Goal: Task Accomplishment & Management: Use online tool/utility

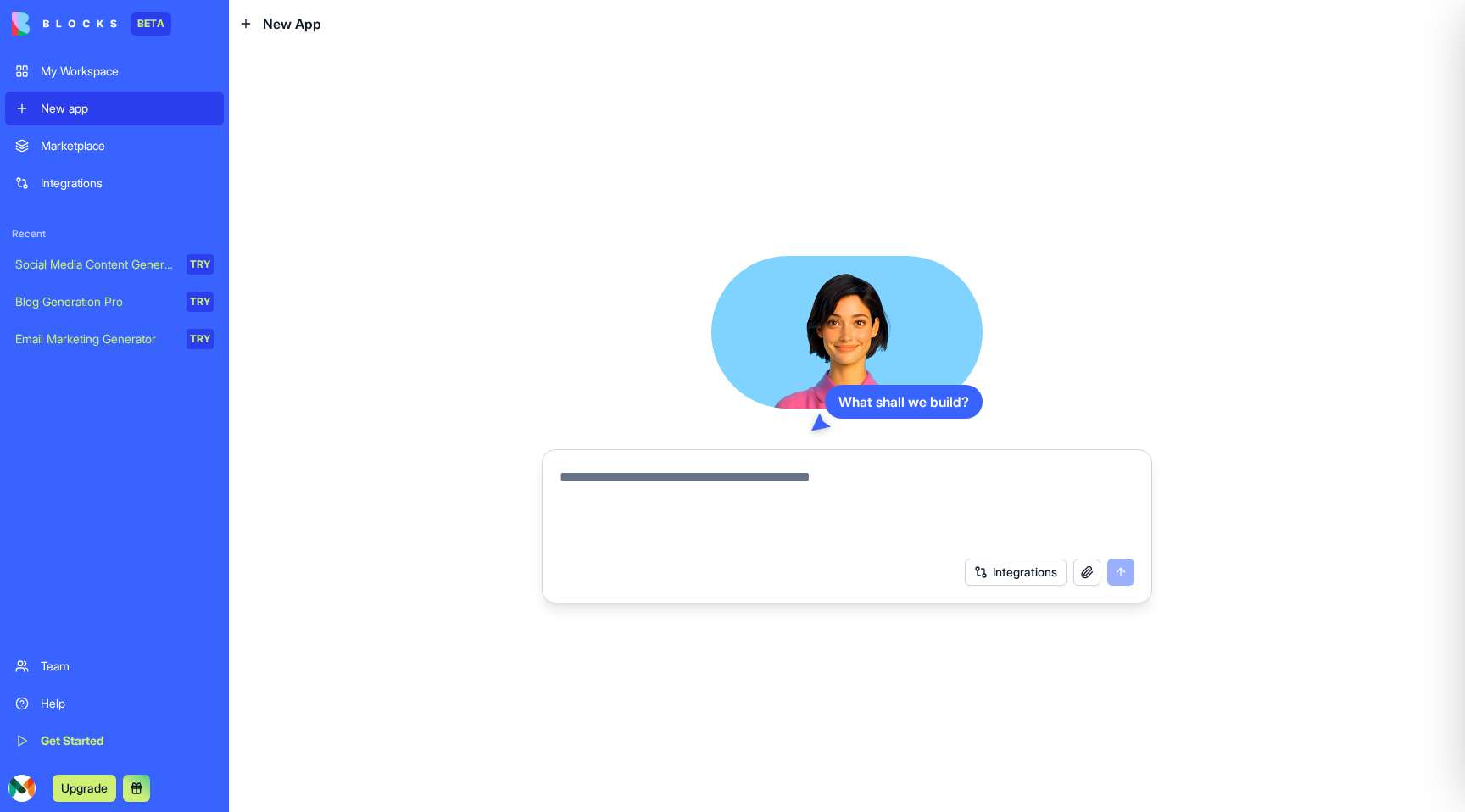
click at [636, 485] on textarea at bounding box center [847, 507] width 575 height 82
type textarea "**********"
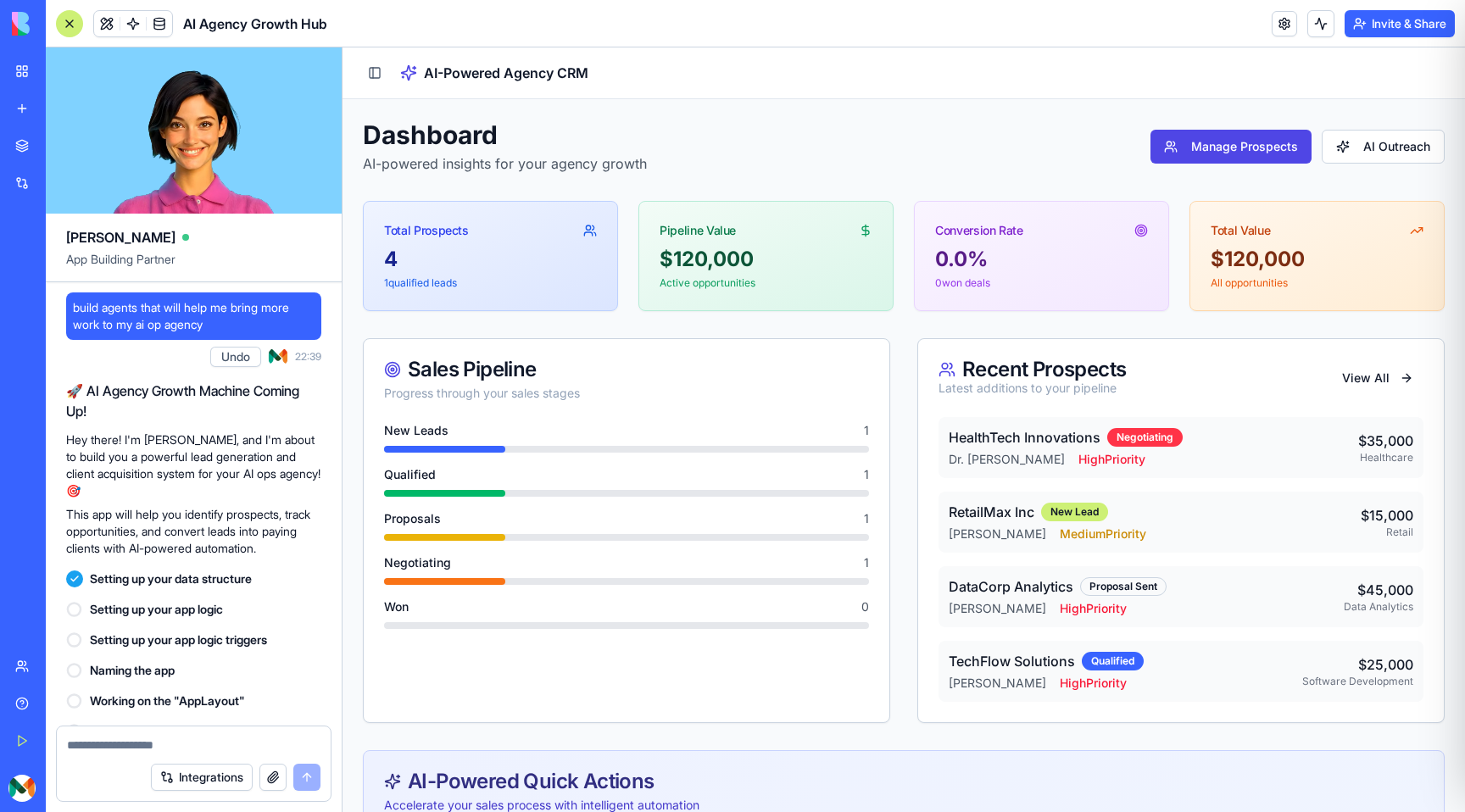
scroll to position [350, 0]
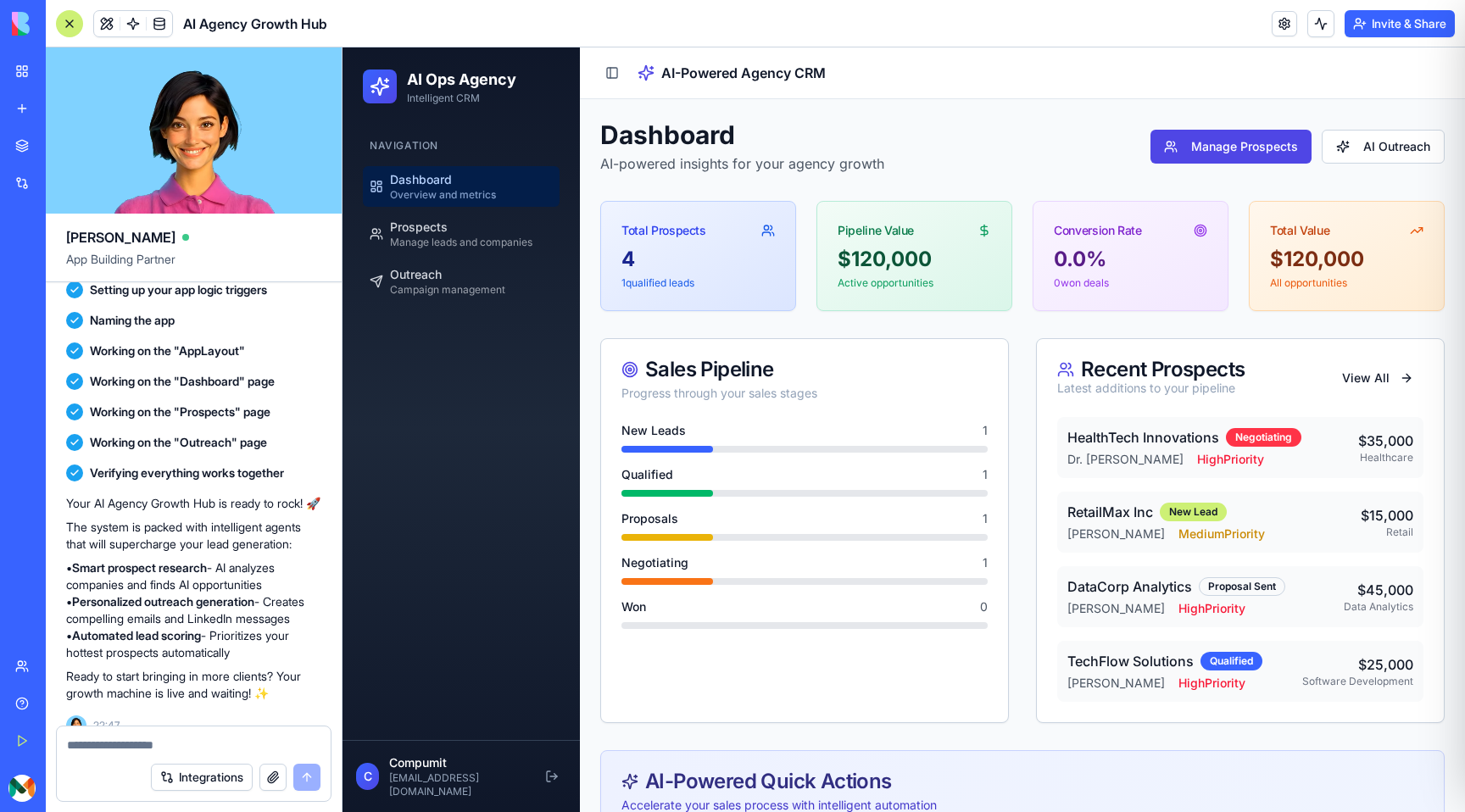
click at [818, 18] on header "AI Agency Growth Hub Invite & Share" at bounding box center [755, 23] width 1419 height 47
click at [1240, 153] on button "Manage Prospects" at bounding box center [1230, 146] width 161 height 34
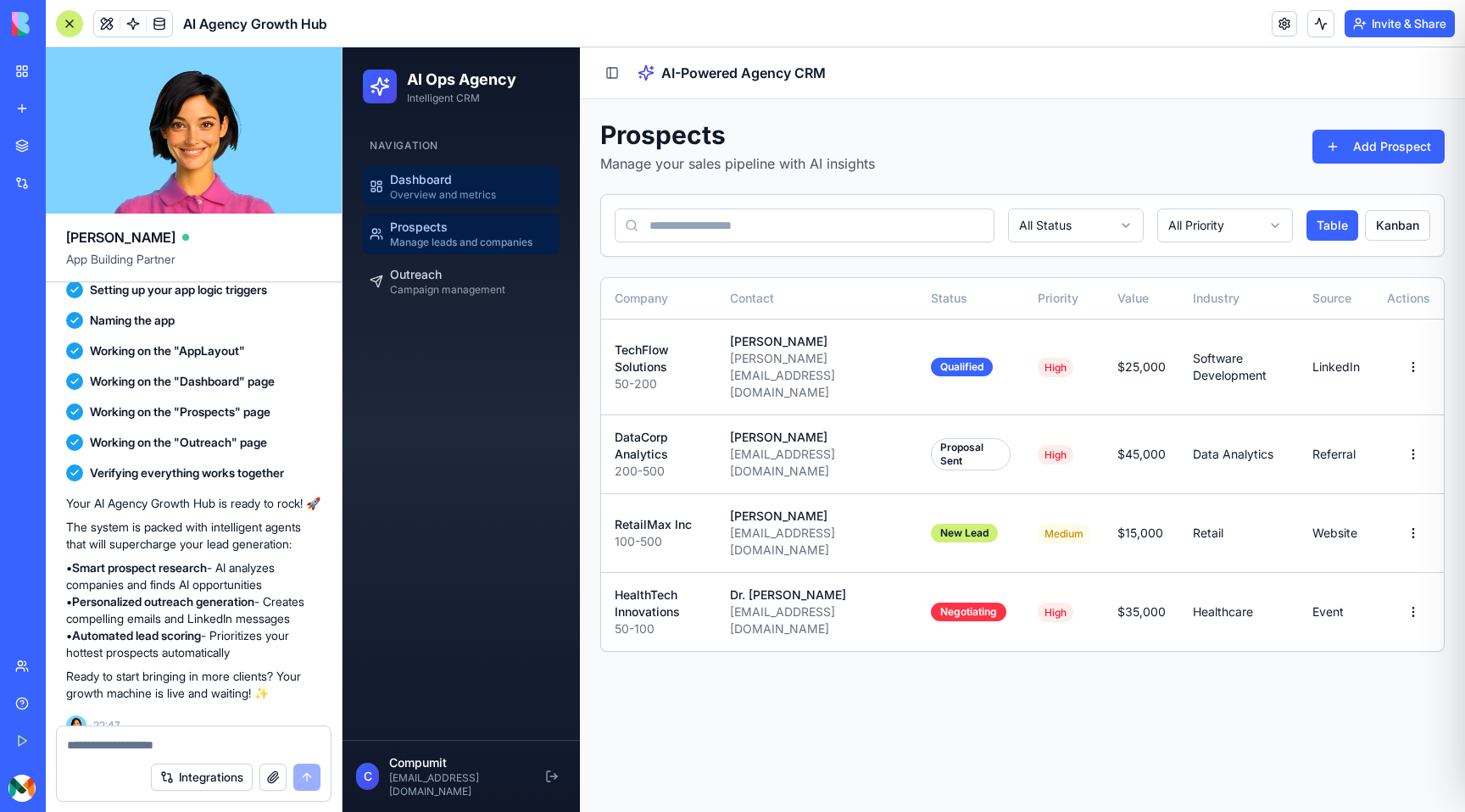
click at [450, 172] on span "Dashboard" at bounding box center [421, 180] width 62 height 17
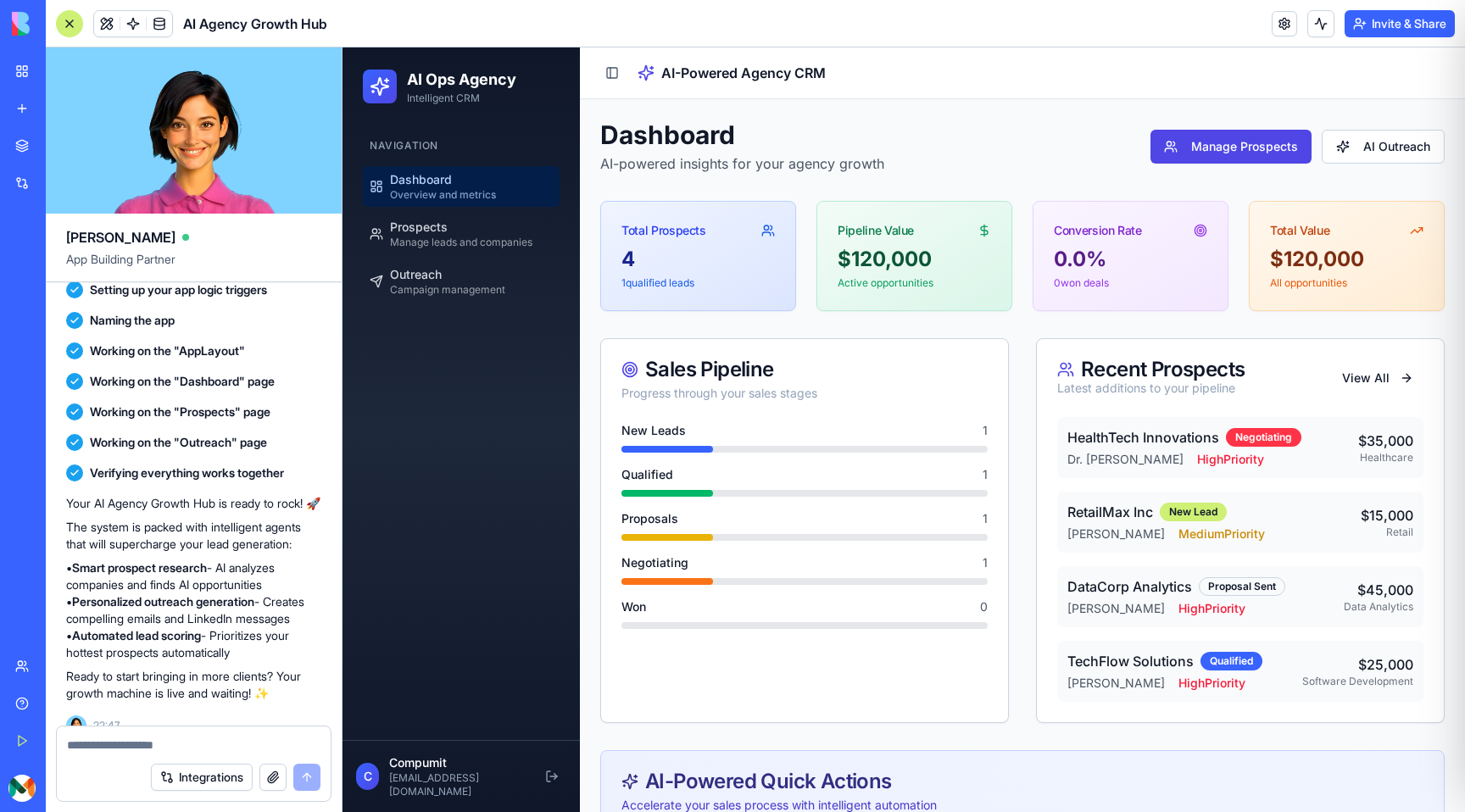
click at [115, 754] on div "Integrations" at bounding box center [193, 777] width 273 height 47
click at [115, 735] on div at bounding box center [193, 740] width 273 height 27
click at [108, 746] on textarea at bounding box center [193, 745] width 254 height 17
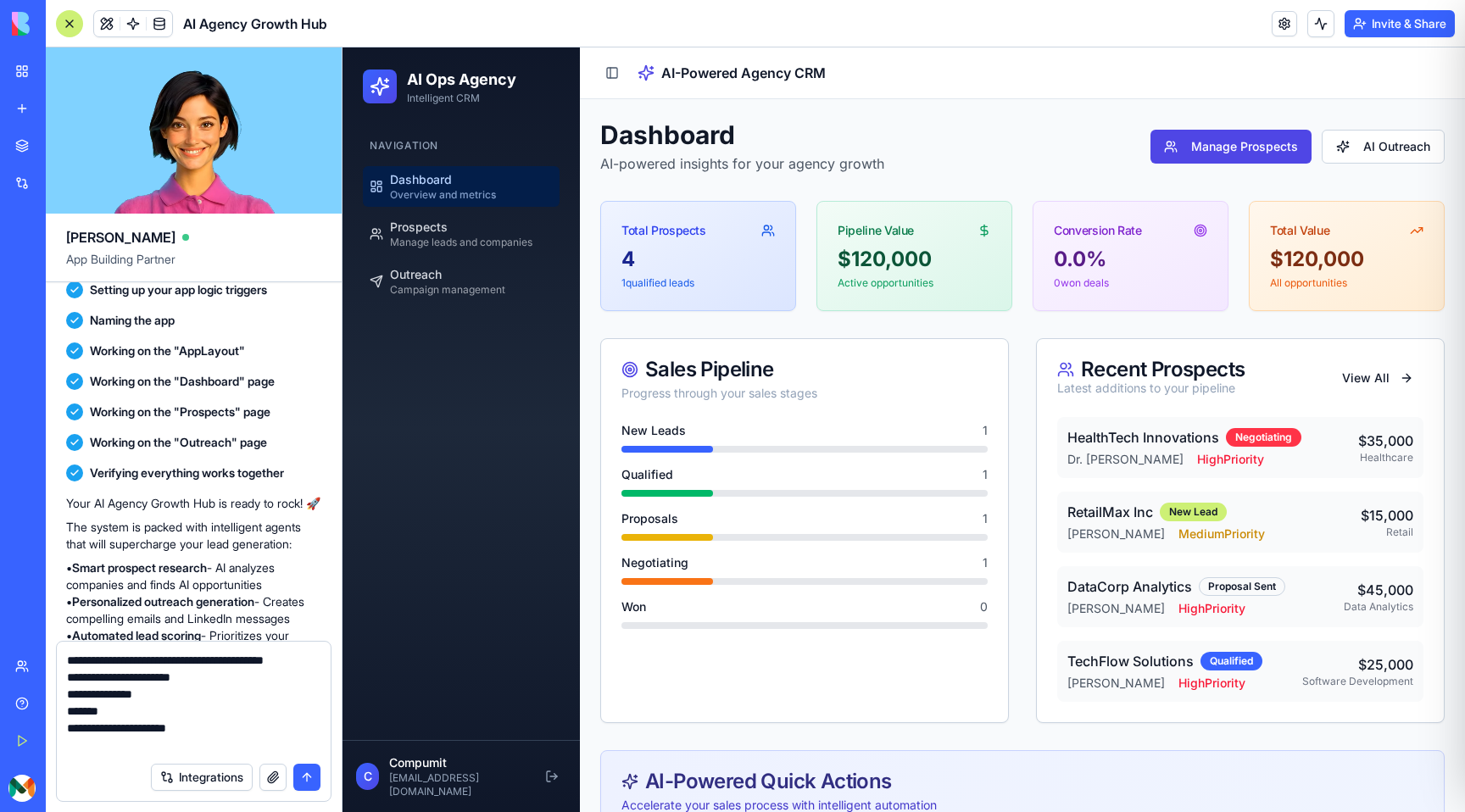
scroll to position [15, 0]
type textarea "**********"
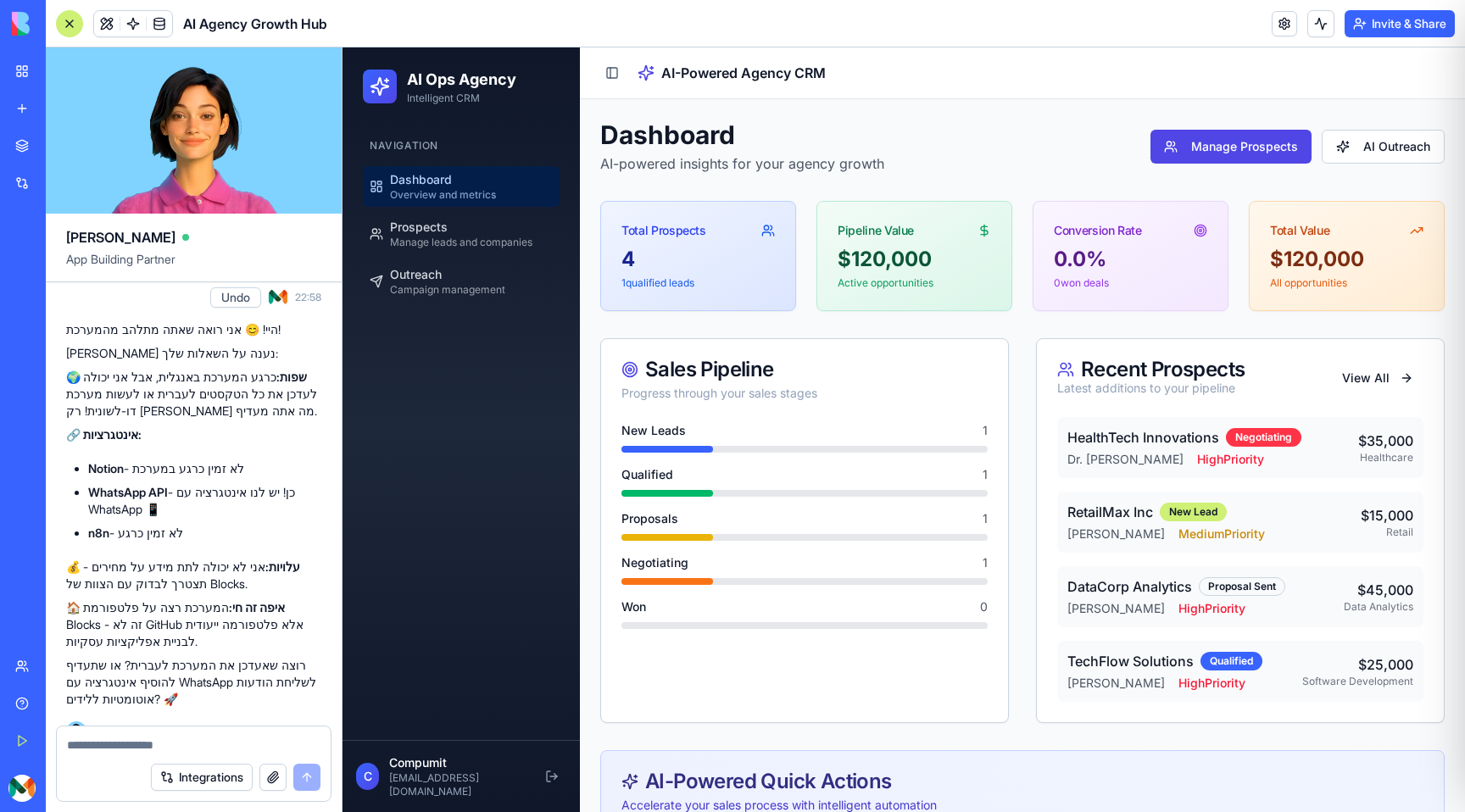
scroll to position [899, 0]
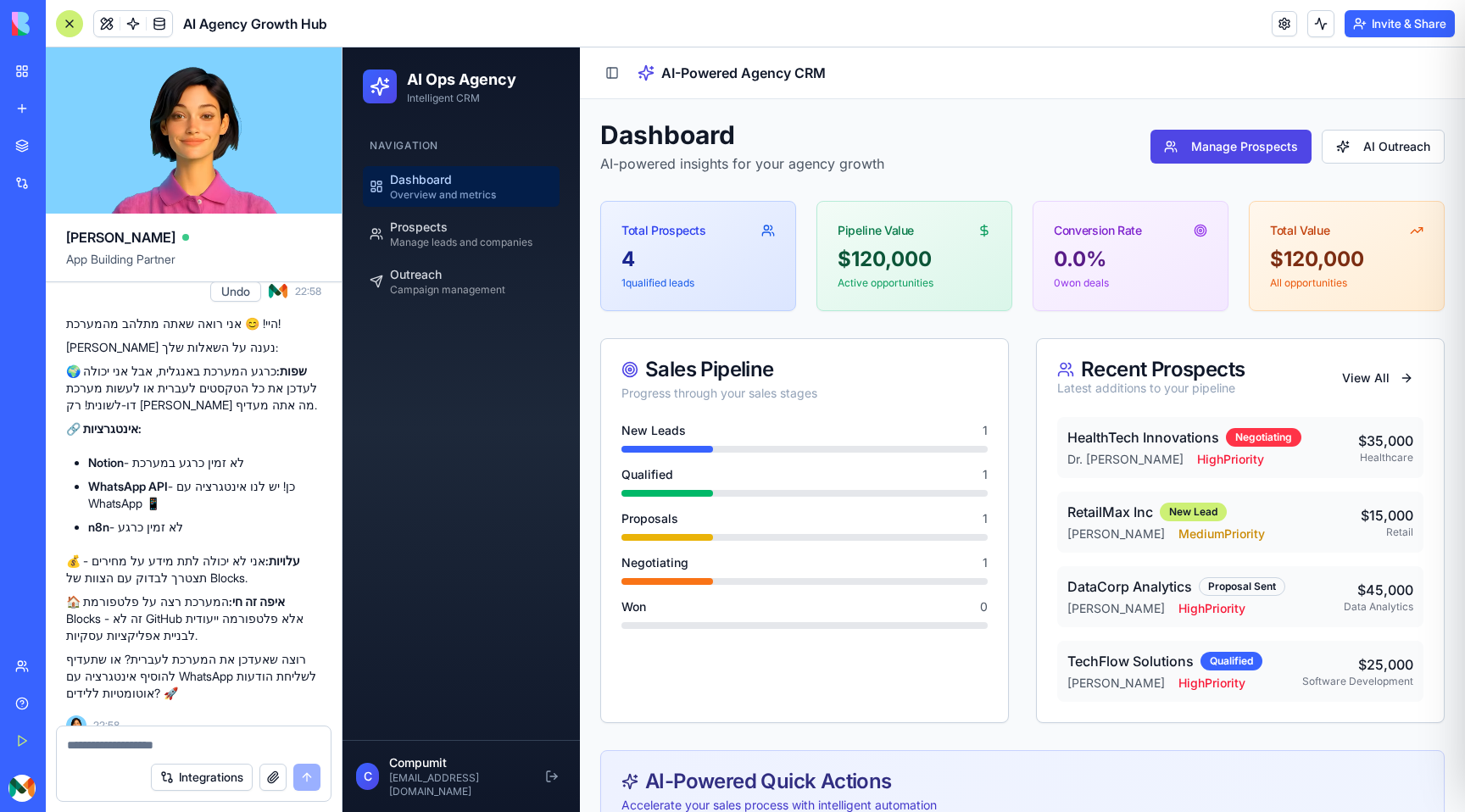
click at [124, 479] on strong "WhatsApp API" at bounding box center [128, 485] width 80 height 15
copy ul "WhatsApp API - כן! יש לנו אינטגרציה עם WhatsApp 📱"
click at [132, 732] on div at bounding box center [193, 740] width 273 height 27
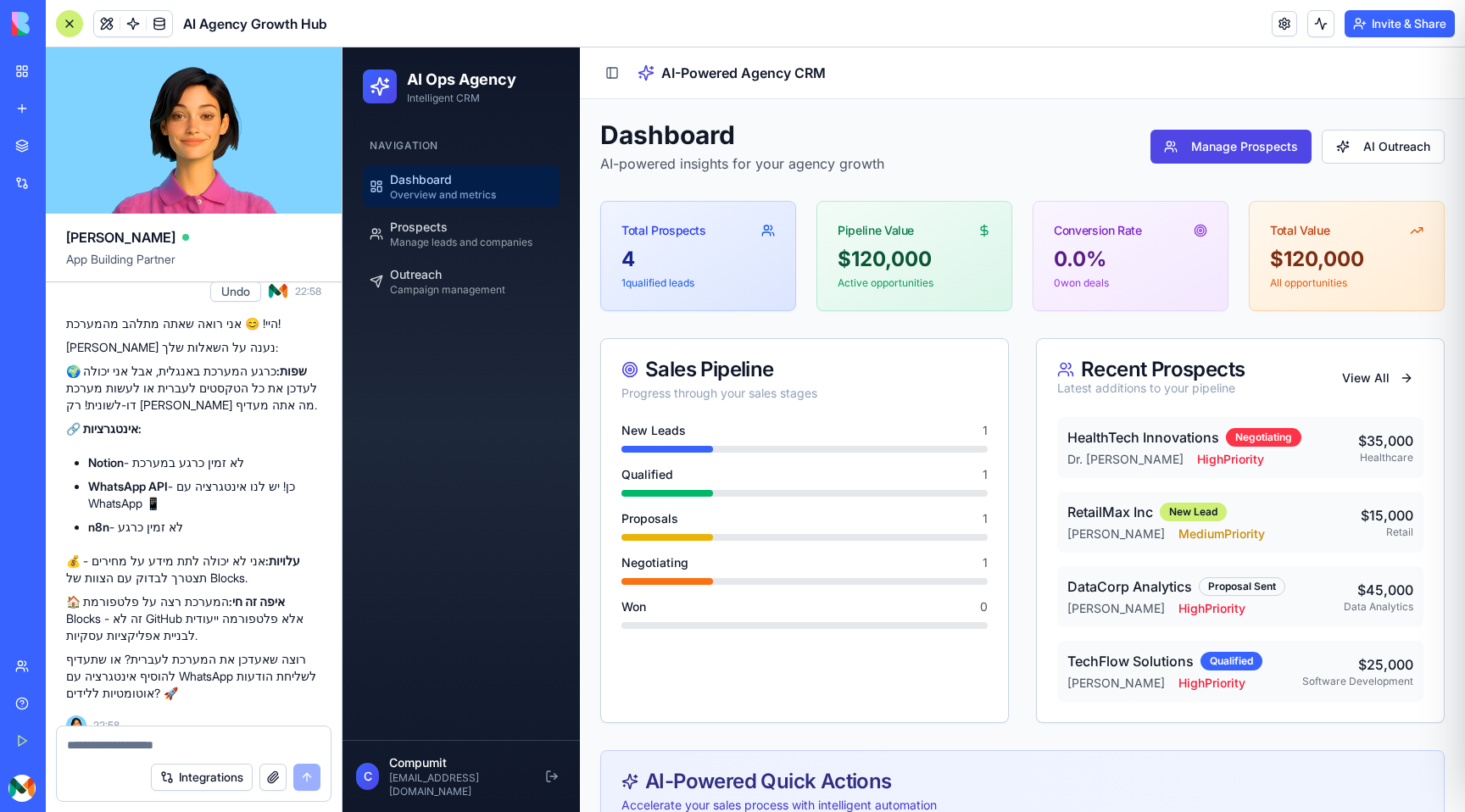
click at [130, 746] on textarea at bounding box center [193, 745] width 254 height 17
paste textarea "**********"
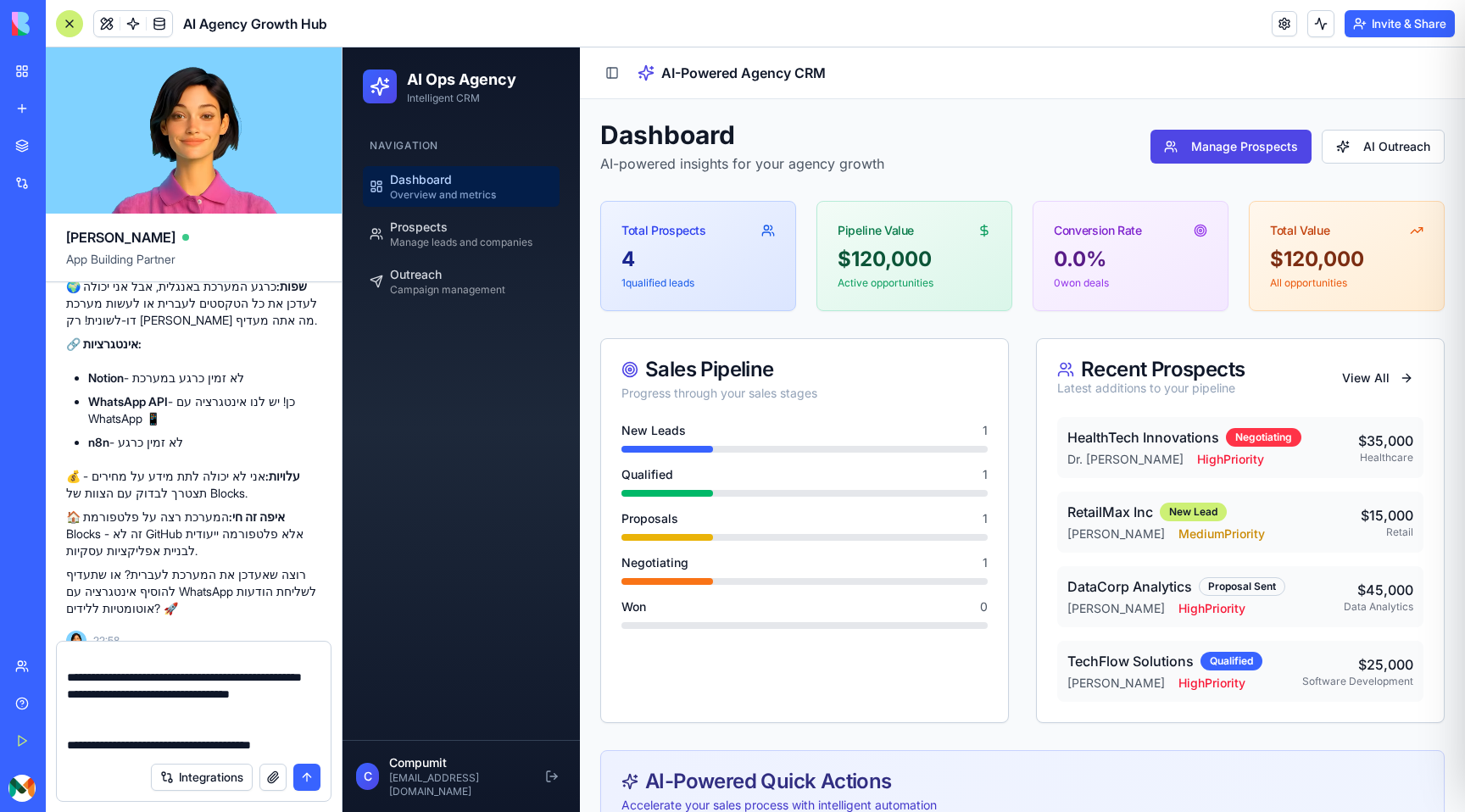
scroll to position [100, 0]
type textarea "**********"
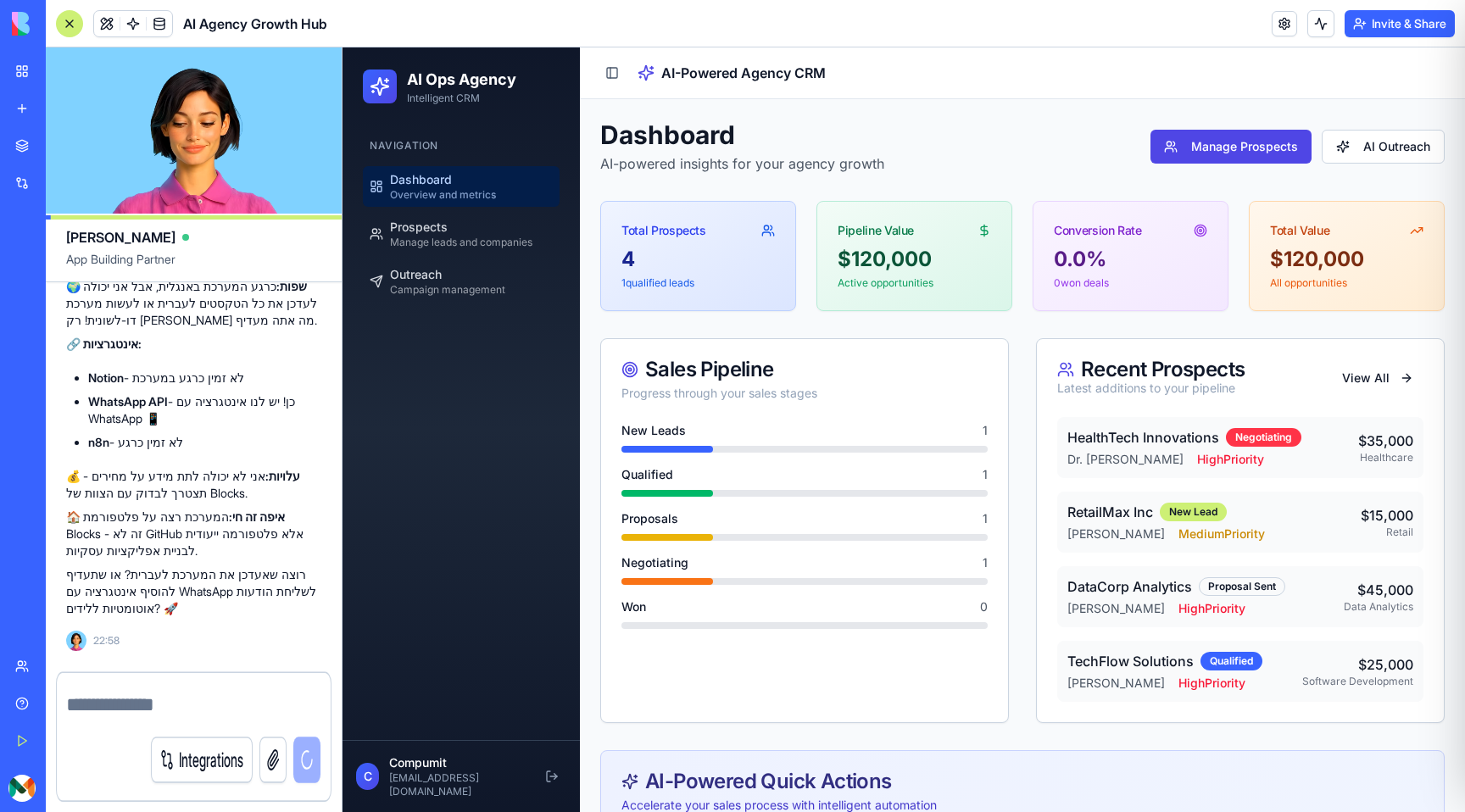
scroll to position [0, 0]
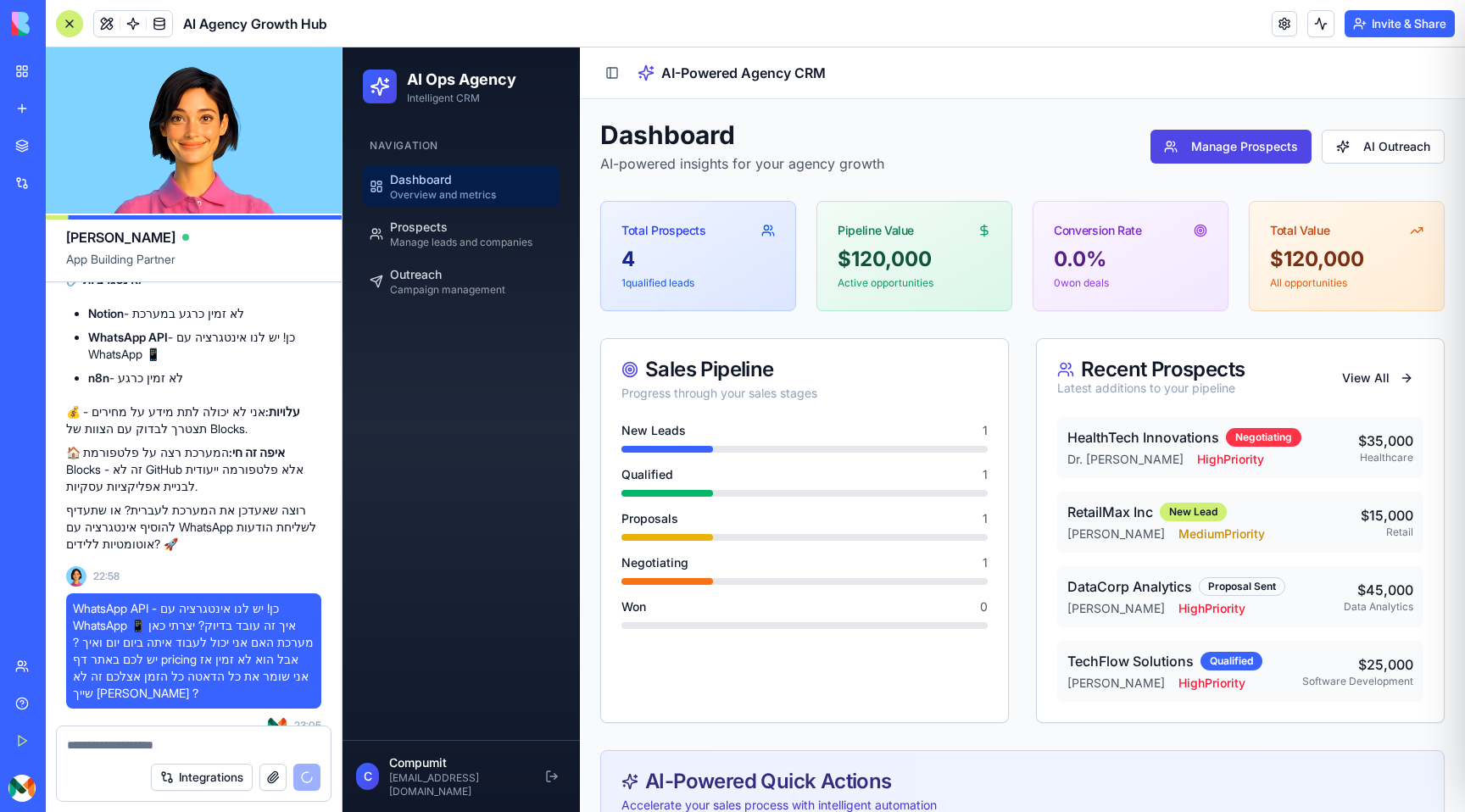
click at [222, 778] on button "Integrations" at bounding box center [202, 777] width 101 height 27
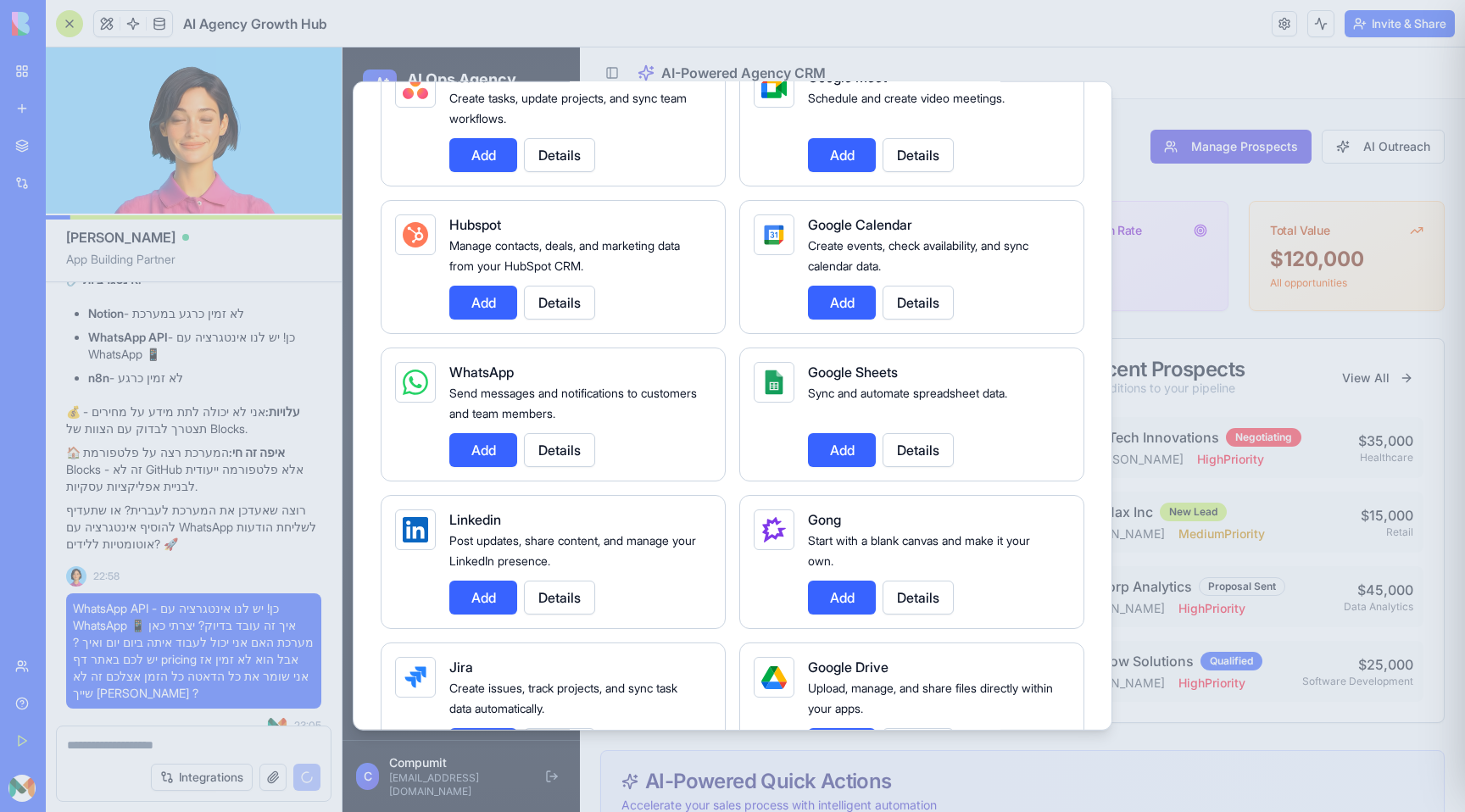
scroll to position [624, 0]
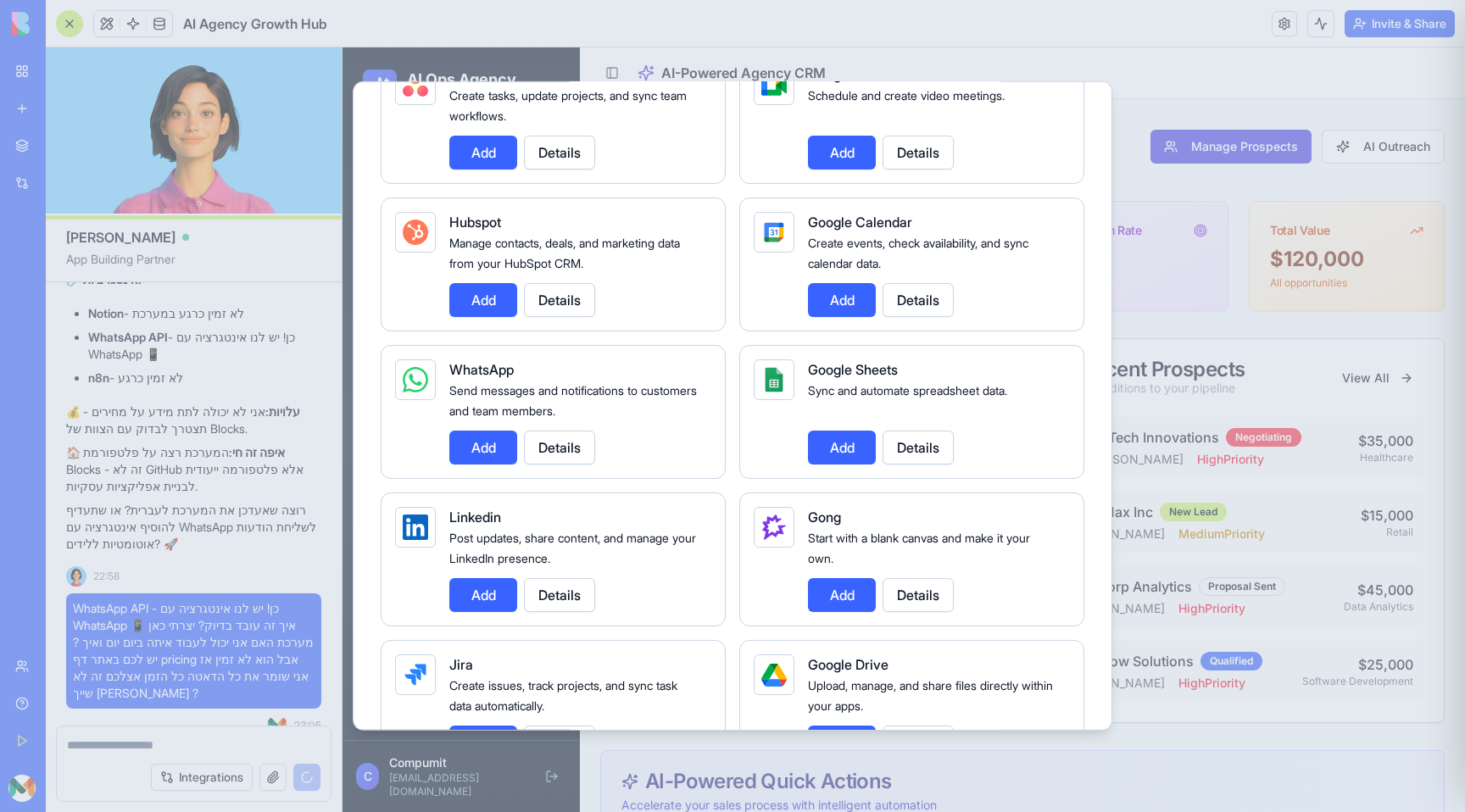
click at [482, 448] on button "Add" at bounding box center [483, 447] width 68 height 34
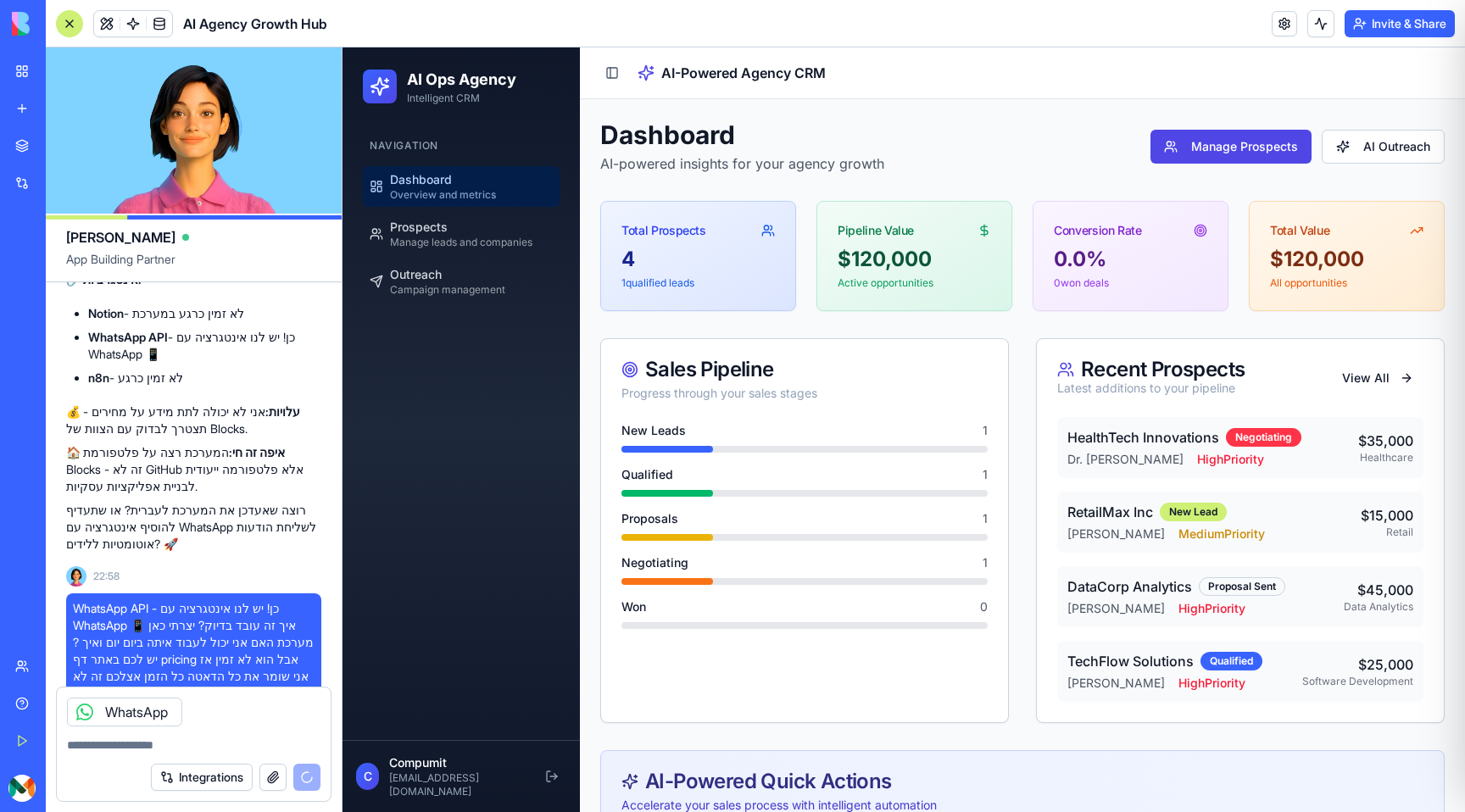
scroll to position [1589, 0]
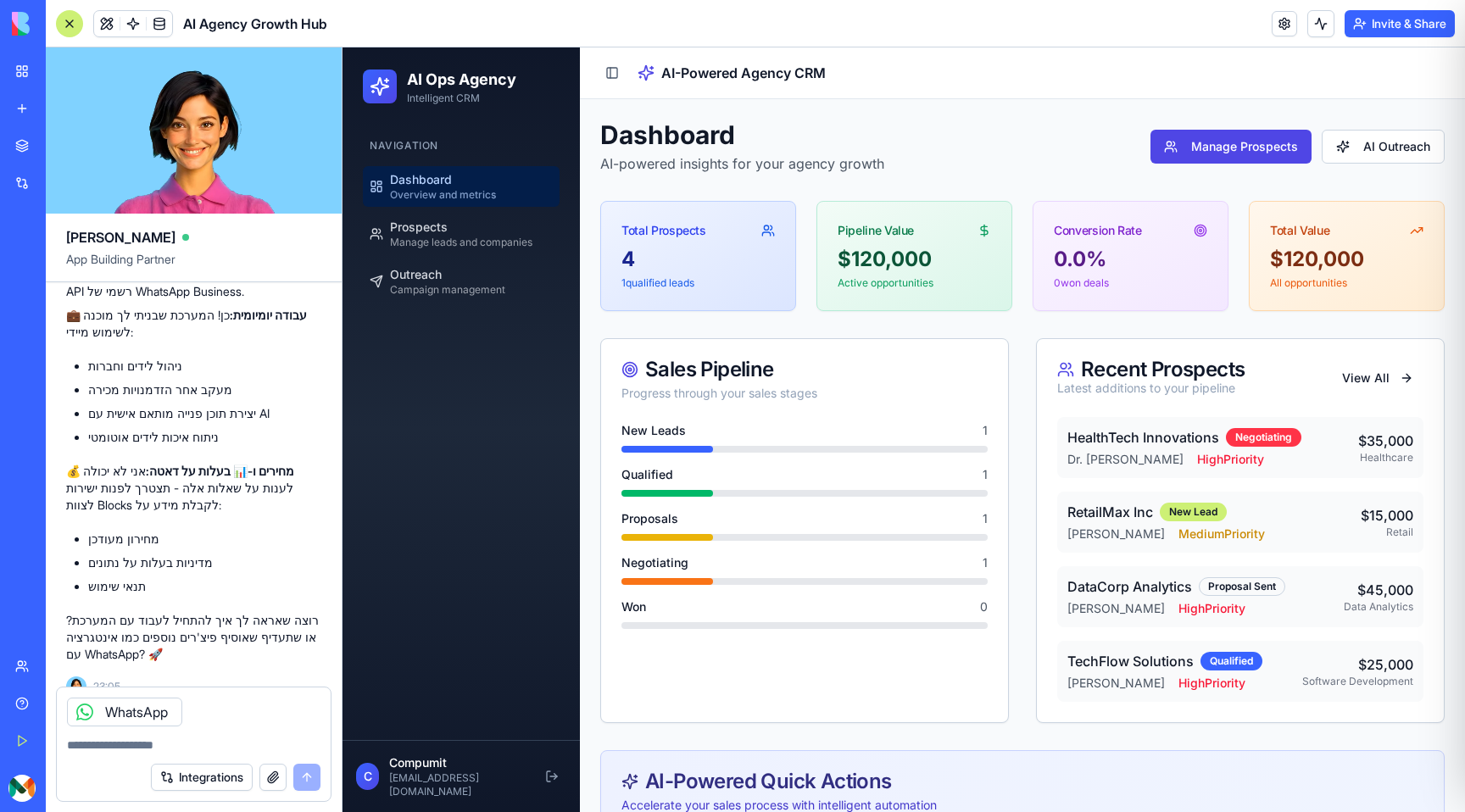
click at [138, 718] on div "WhatsApp" at bounding box center [125, 711] width 115 height 29
click at [195, 769] on button "Integrations" at bounding box center [202, 777] width 101 height 27
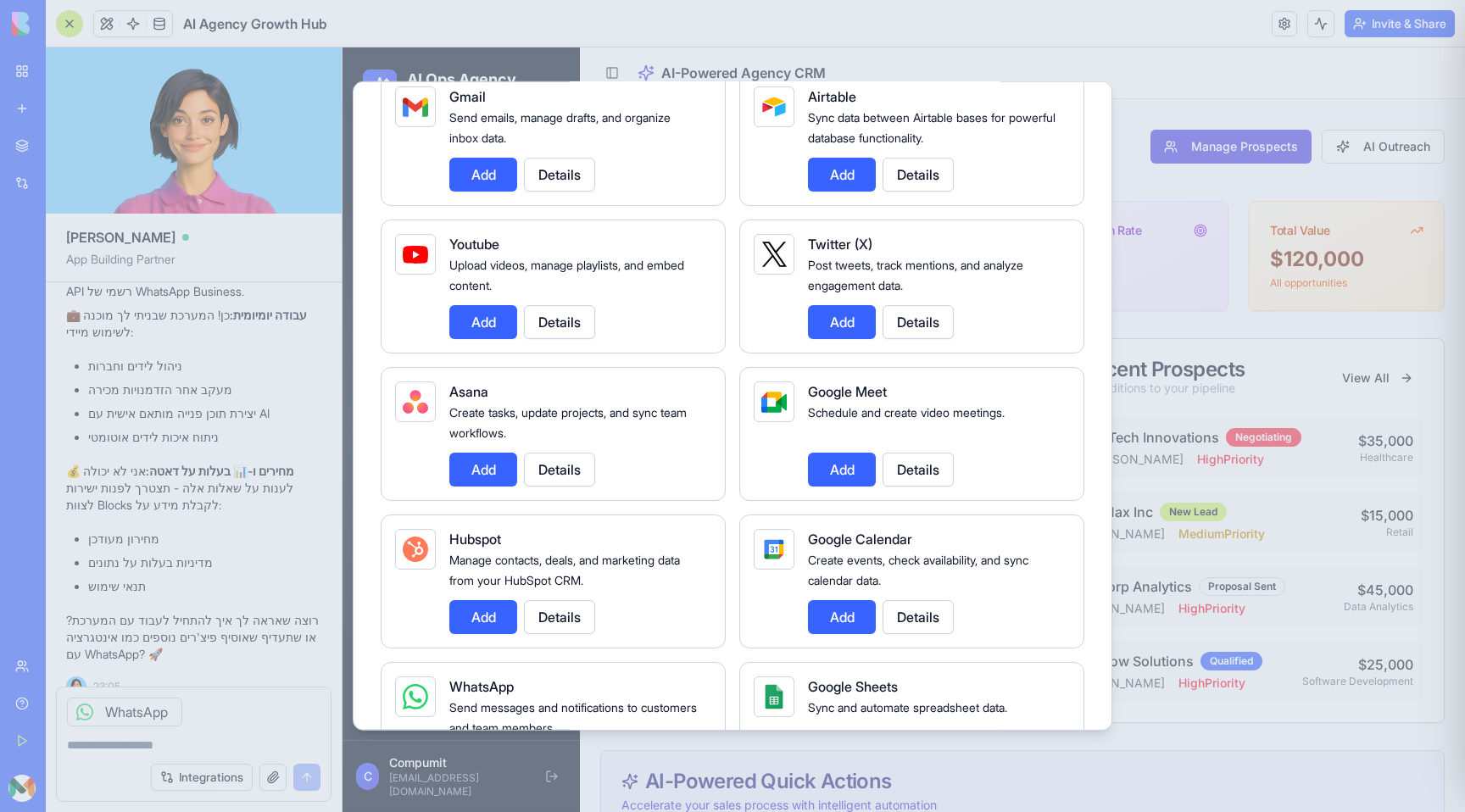
scroll to position [327, 0]
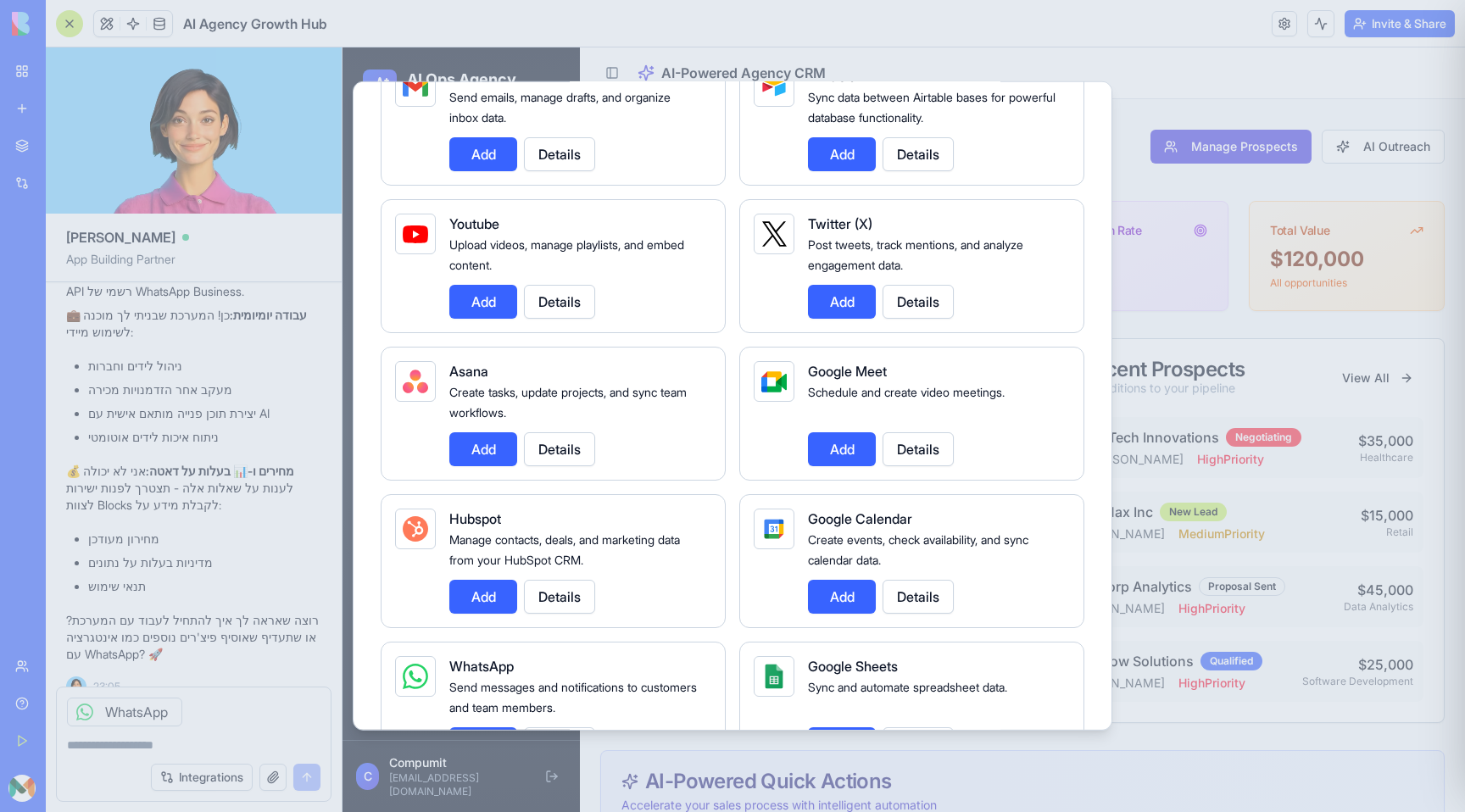
drag, startPoint x: 485, startPoint y: 302, endPoint x: 358, endPoint y: 508, distance: 242.0
click at [358, 509] on div "Integrations Manage your connected services and discover new integrations Integ…" at bounding box center [732, 406] width 759 height 649
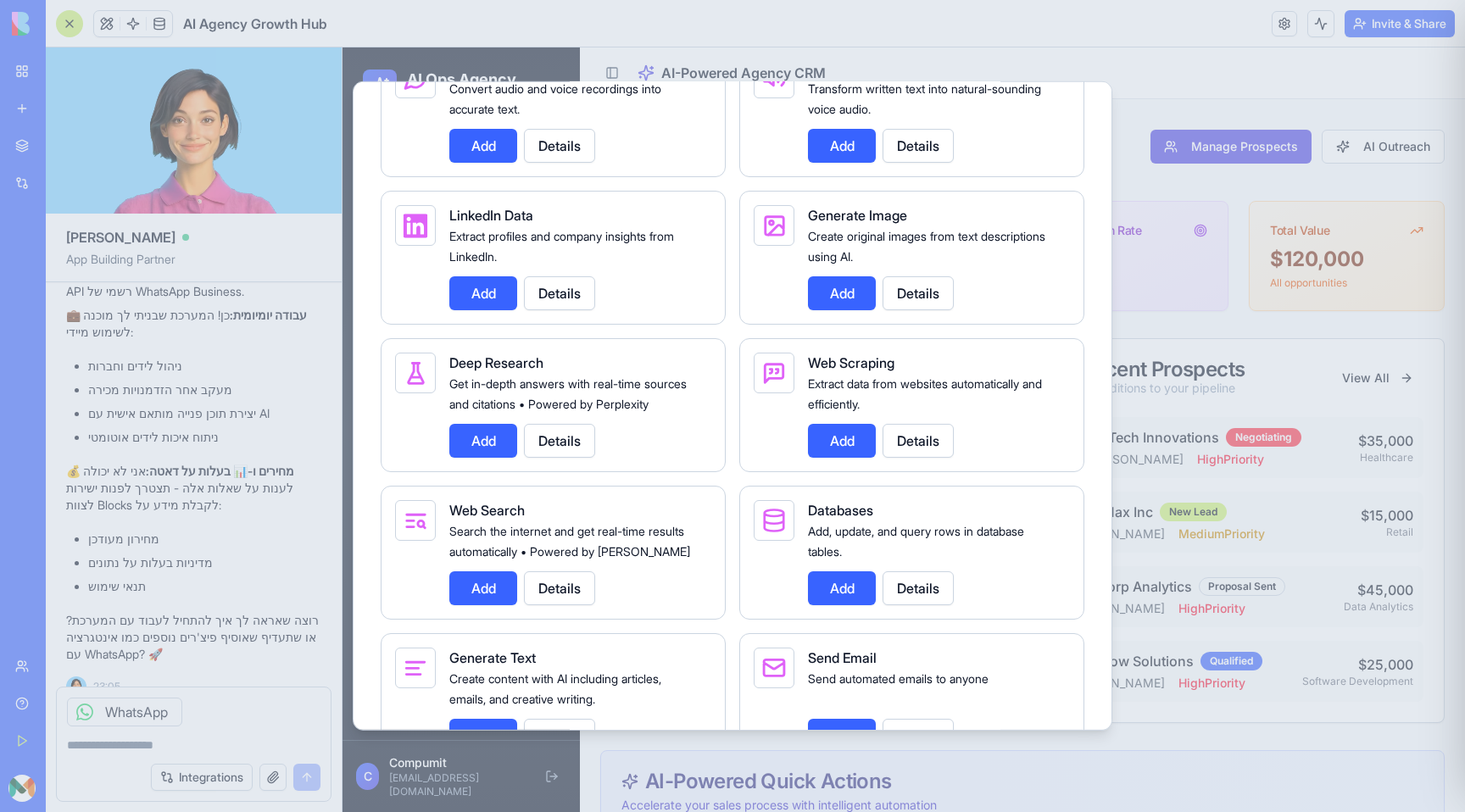
scroll to position [2326, 0]
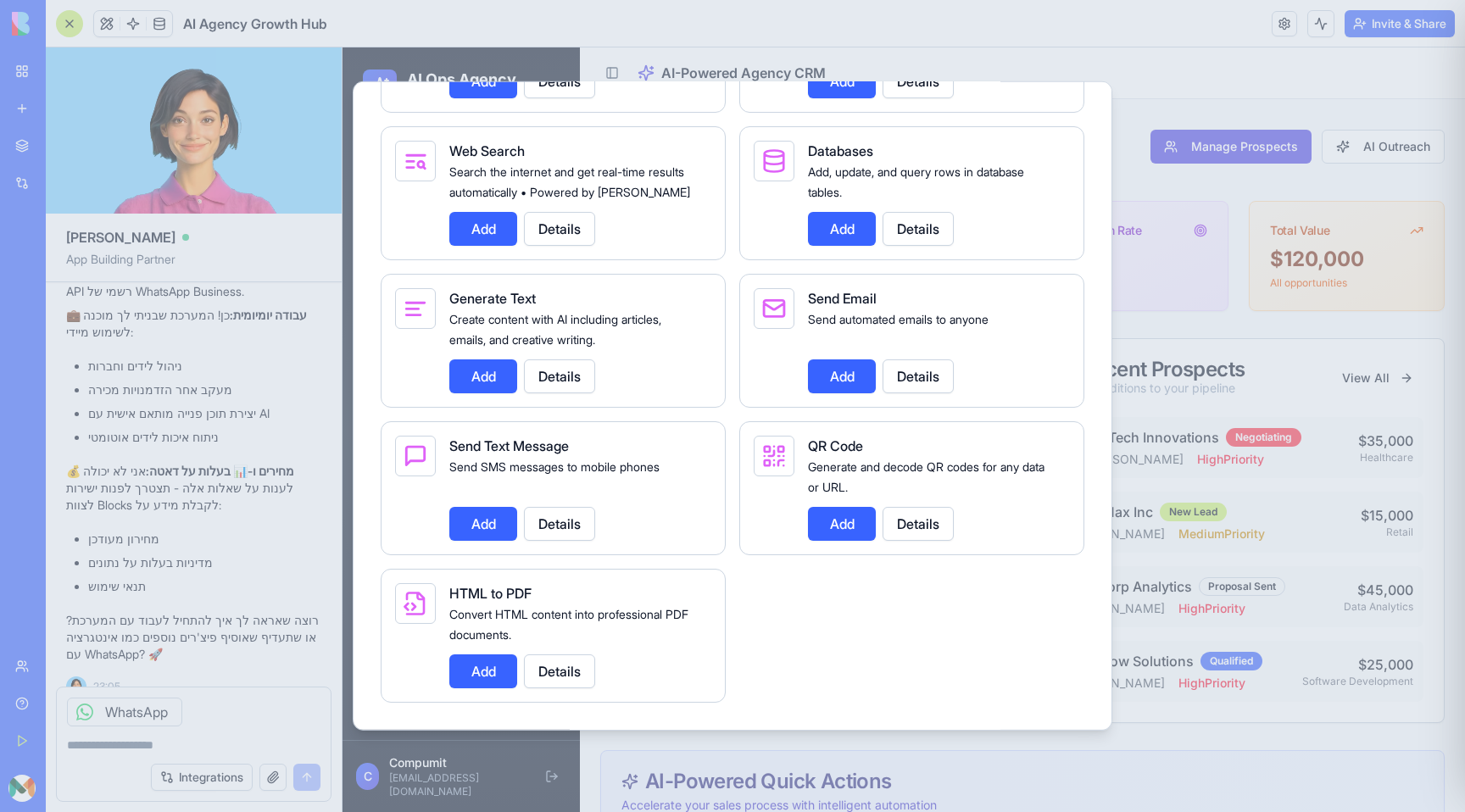
click at [252, 672] on div at bounding box center [732, 406] width 1465 height 812
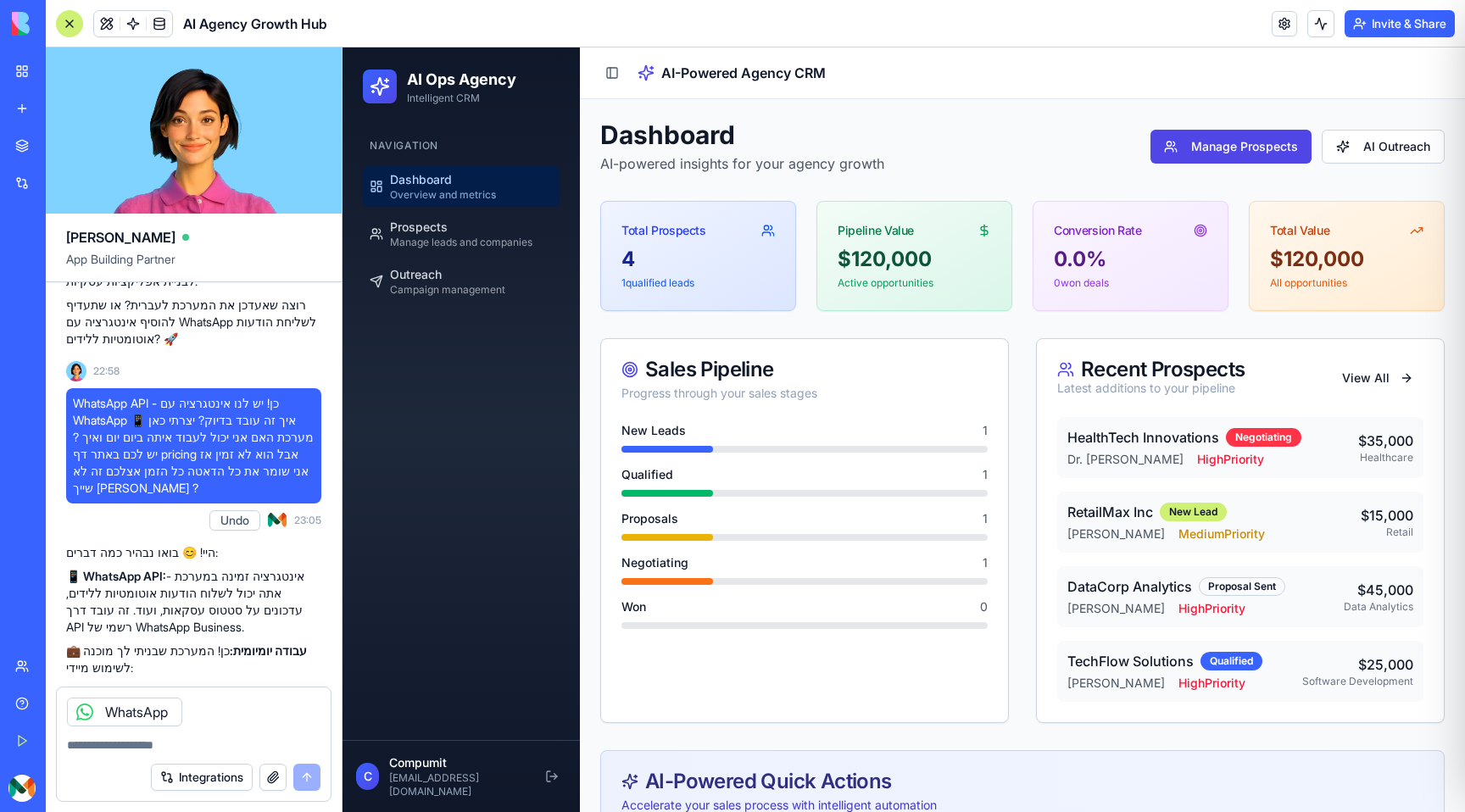
scroll to position [1589, 0]
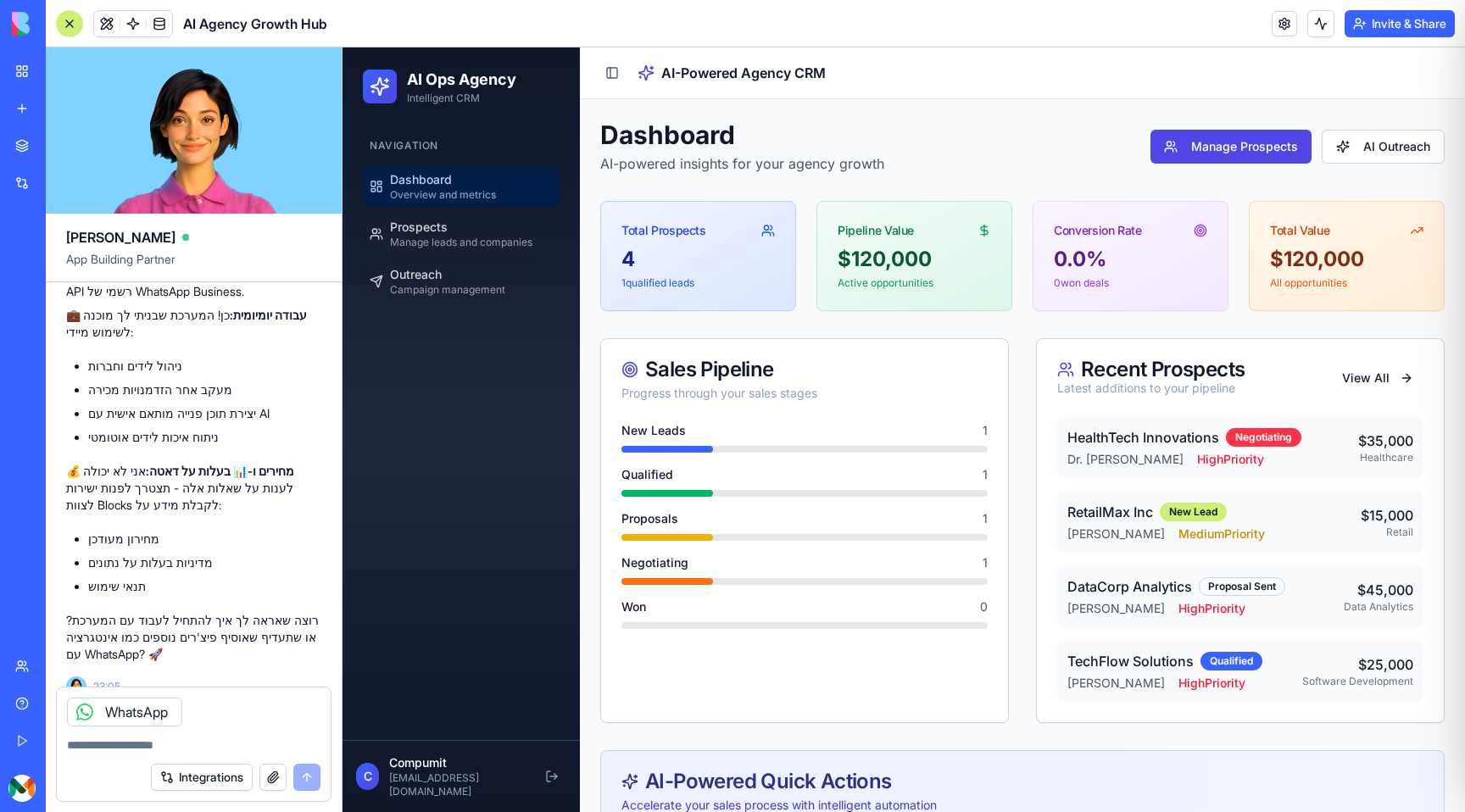
click at [1414, 30] on button "Invite & Share" at bounding box center [1400, 24] width 110 height 27
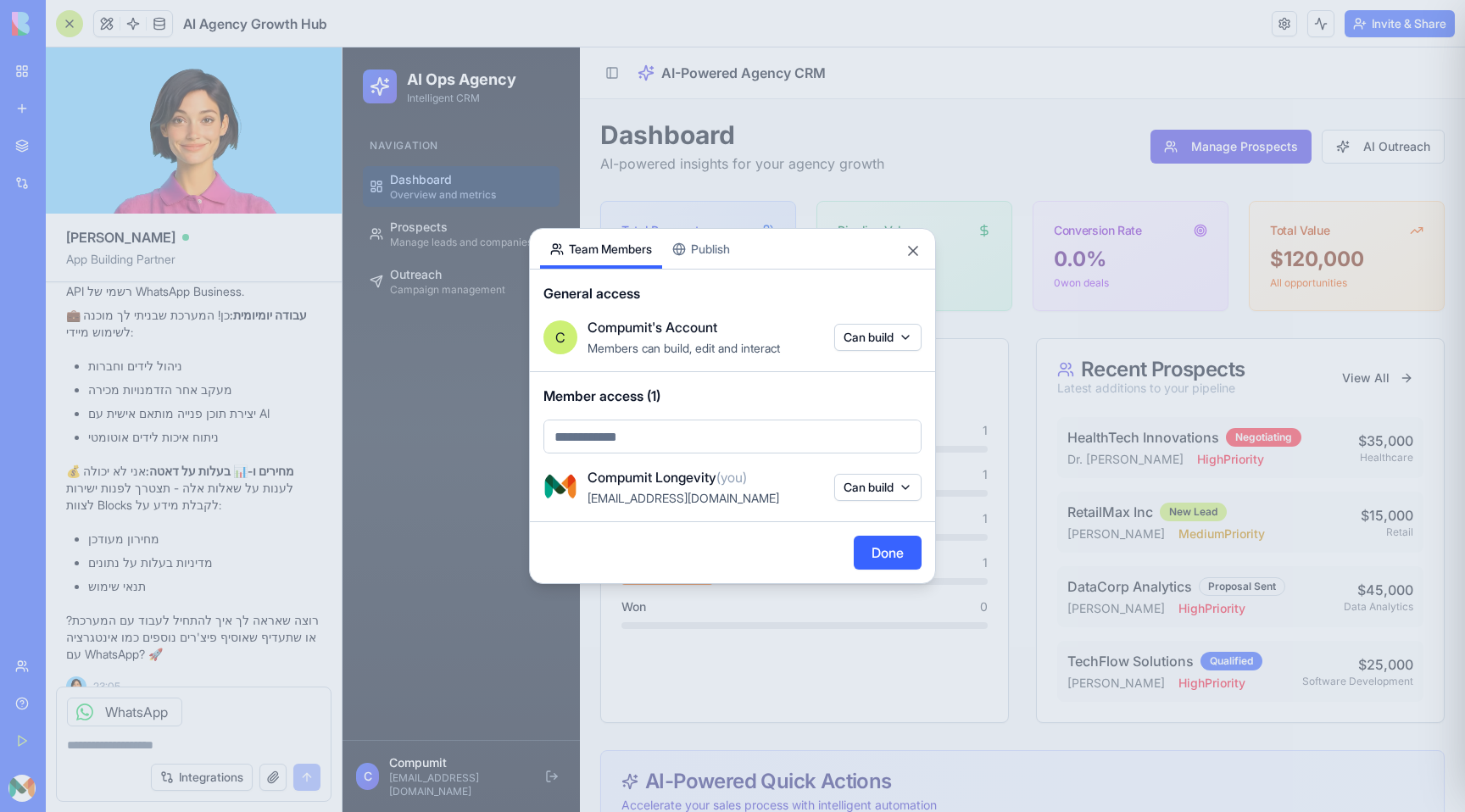
click at [712, 253] on div "Share App Team Members Publish General access C Compumit's Account Members can …" at bounding box center [732, 406] width 407 height 356
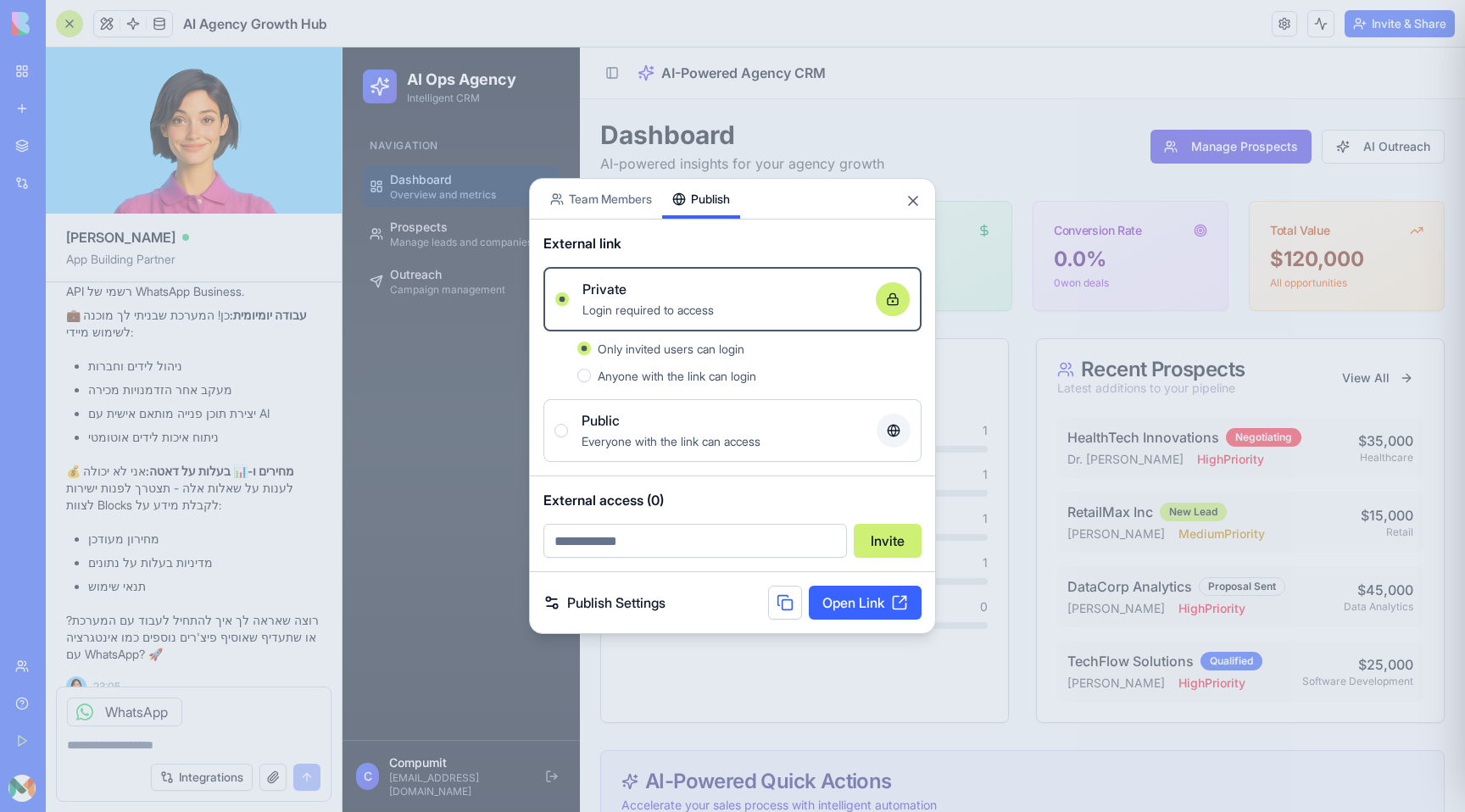
click at [843, 605] on link "Open Link" at bounding box center [865, 601] width 113 height 34
click at [918, 209] on button "Close" at bounding box center [913, 201] width 17 height 17
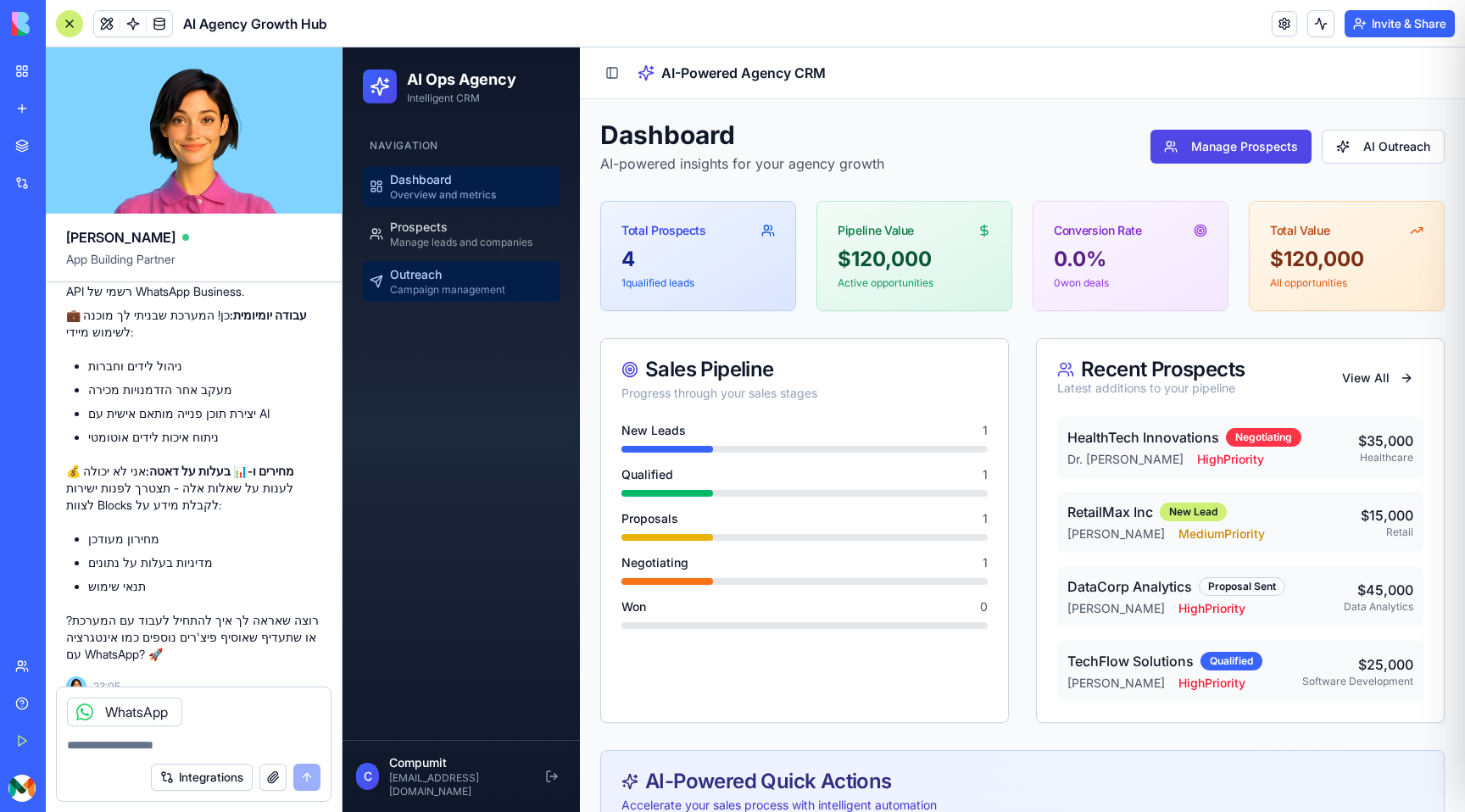
click at [478, 296] on link "Outreach Campaign management" at bounding box center [461, 281] width 197 height 40
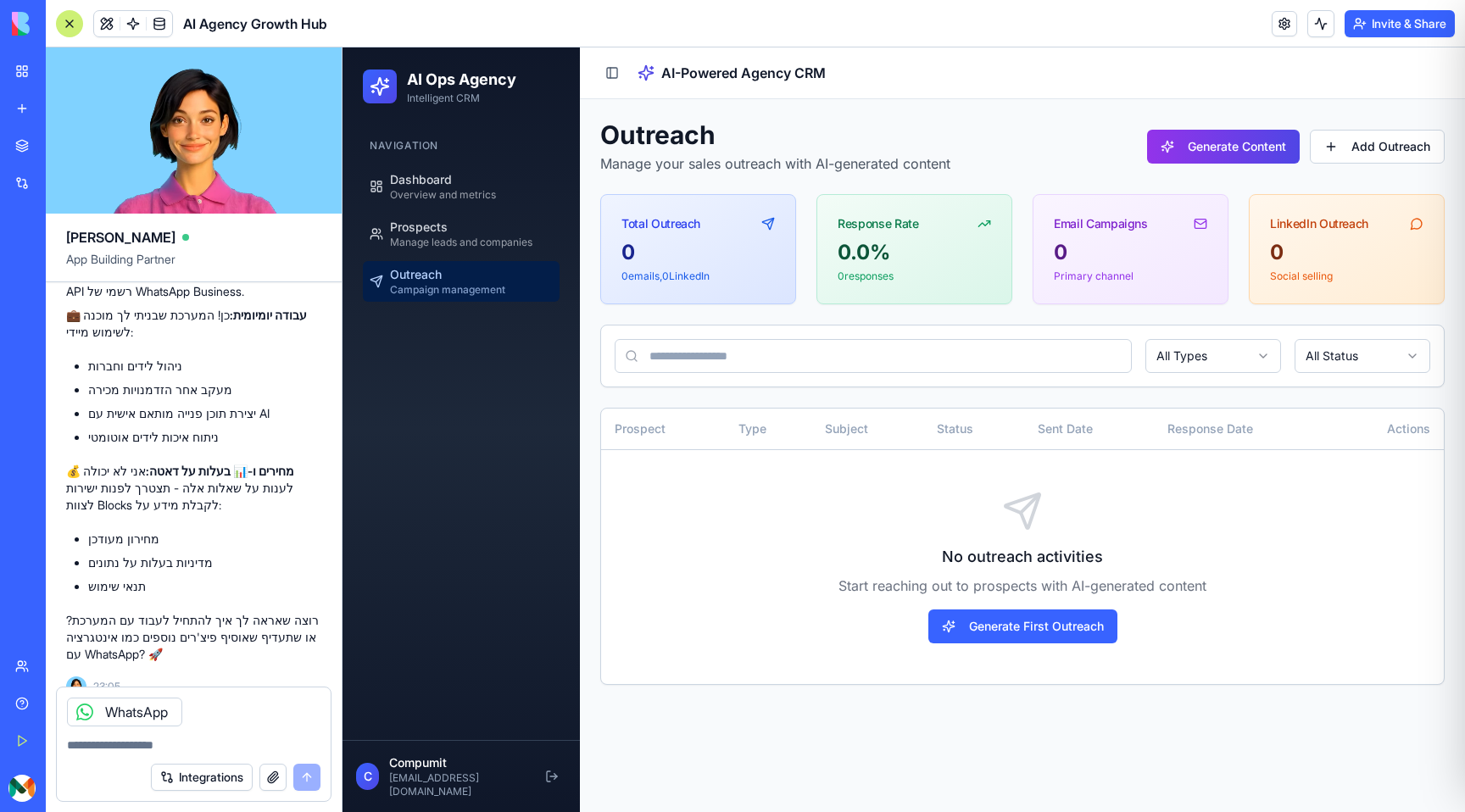
click at [145, 750] on textarea at bounding box center [193, 745] width 254 height 17
type textarea "**********"
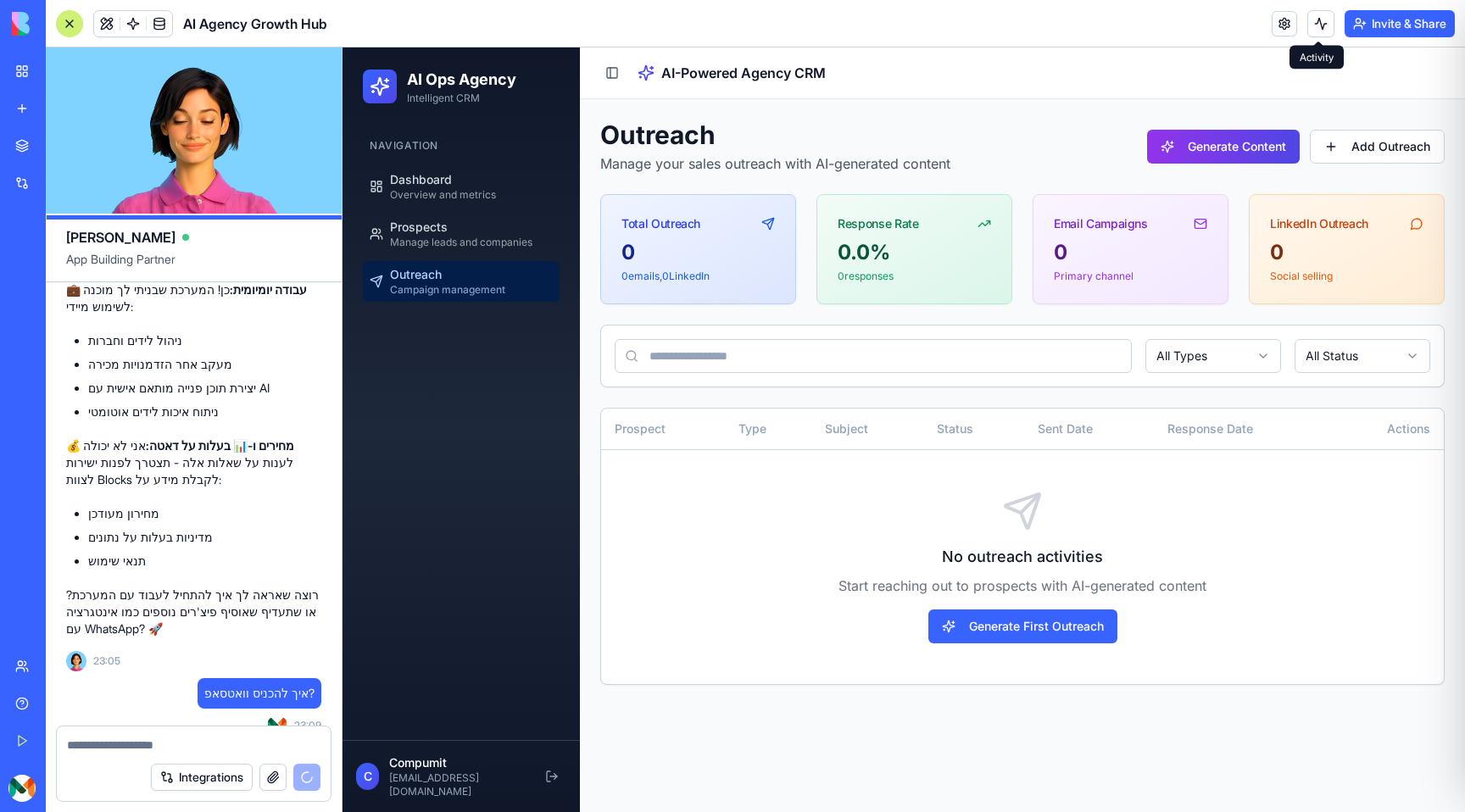
click at [1319, 29] on button at bounding box center [1321, 24] width 28 height 27
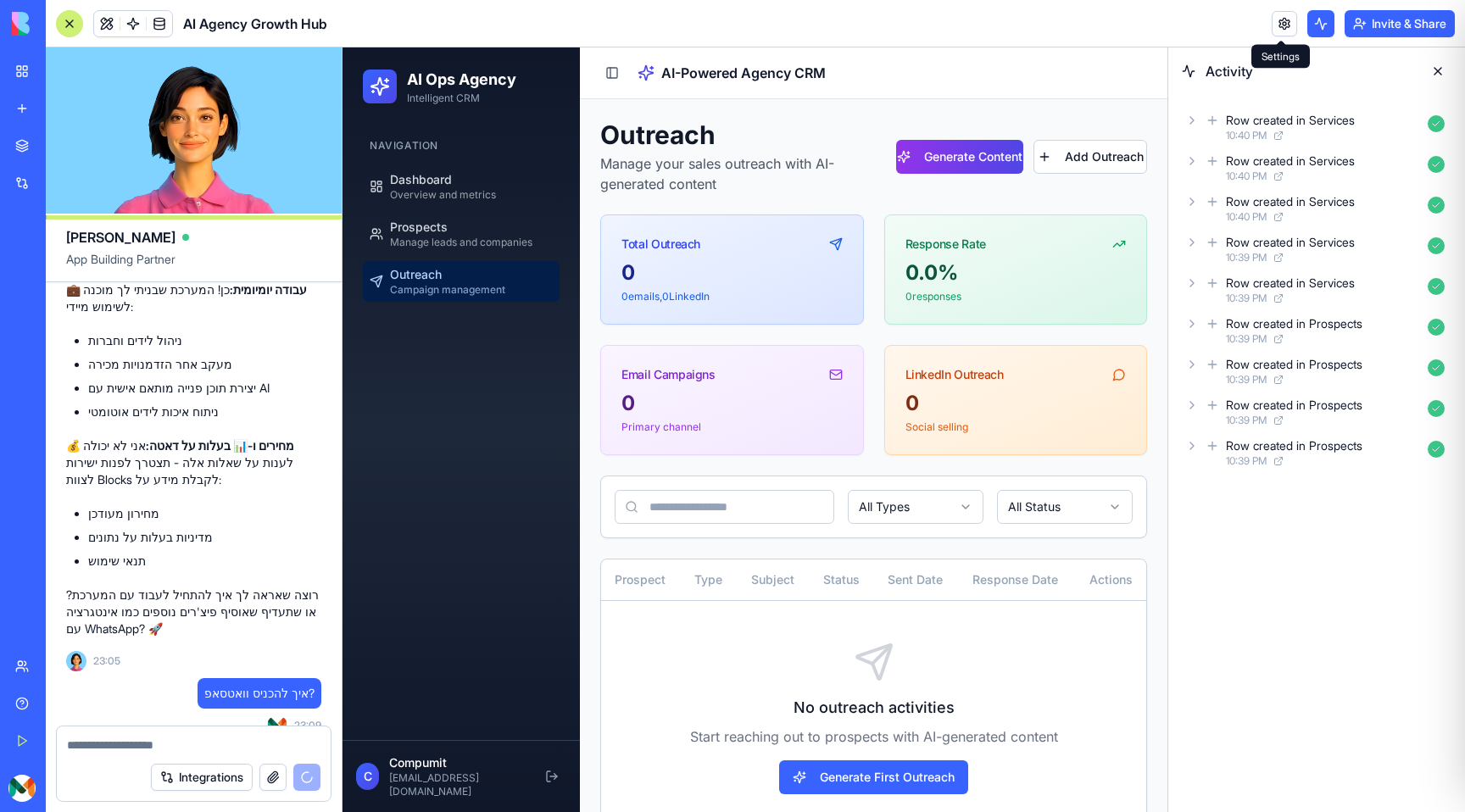
click at [1282, 31] on link at bounding box center [1284, 24] width 26 height 26
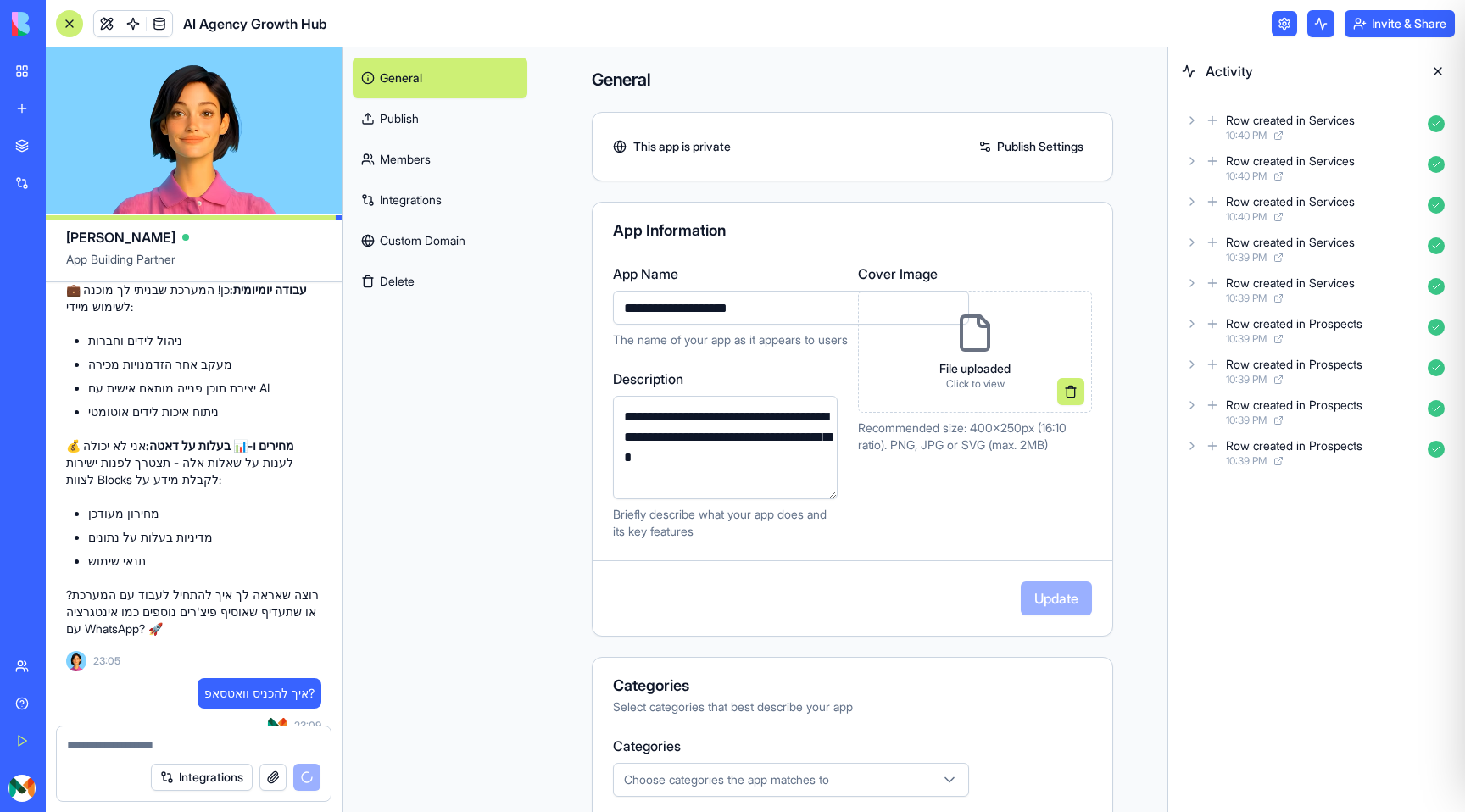
click at [428, 169] on link "Members" at bounding box center [439, 159] width 175 height 40
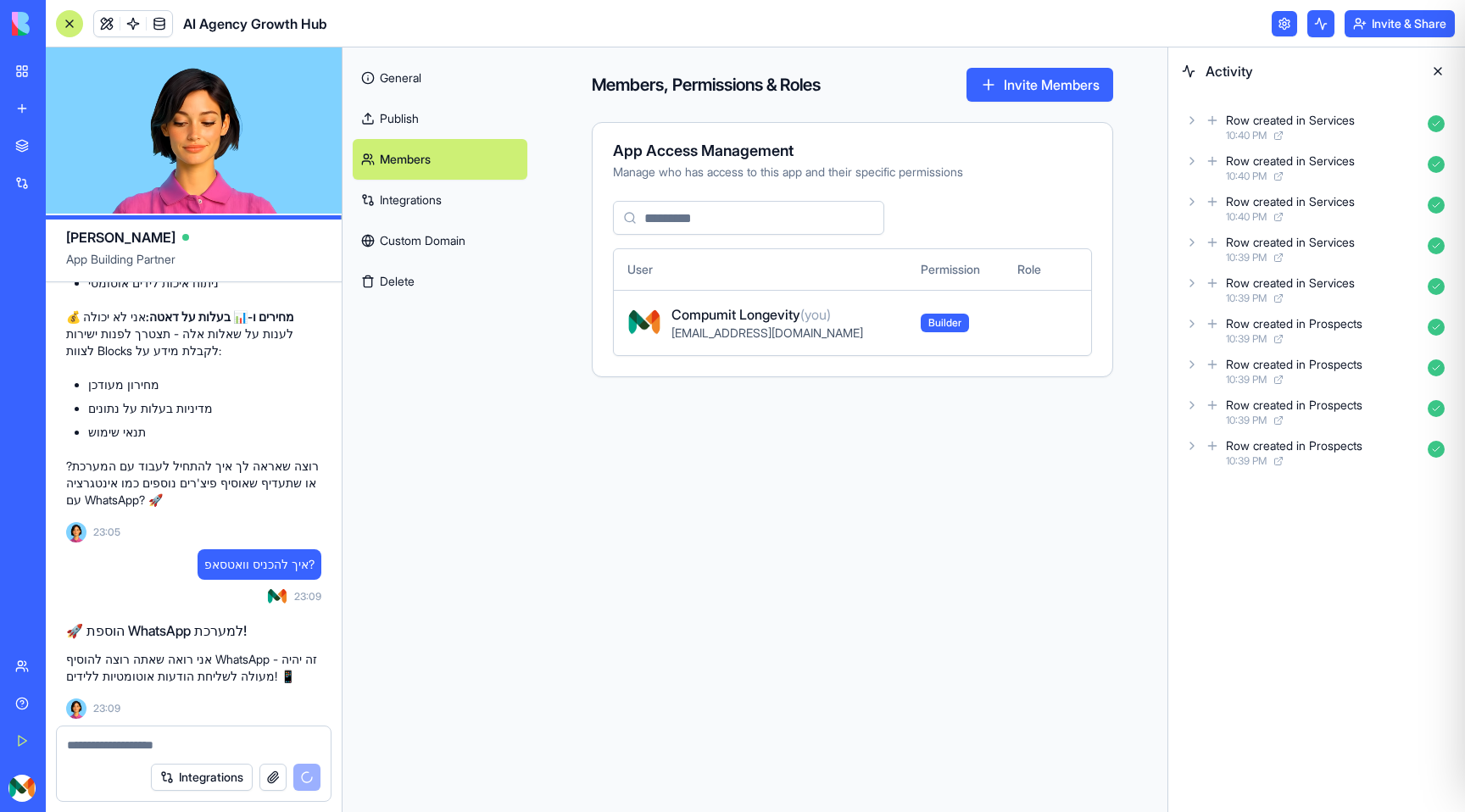
scroll to position [1882, 0]
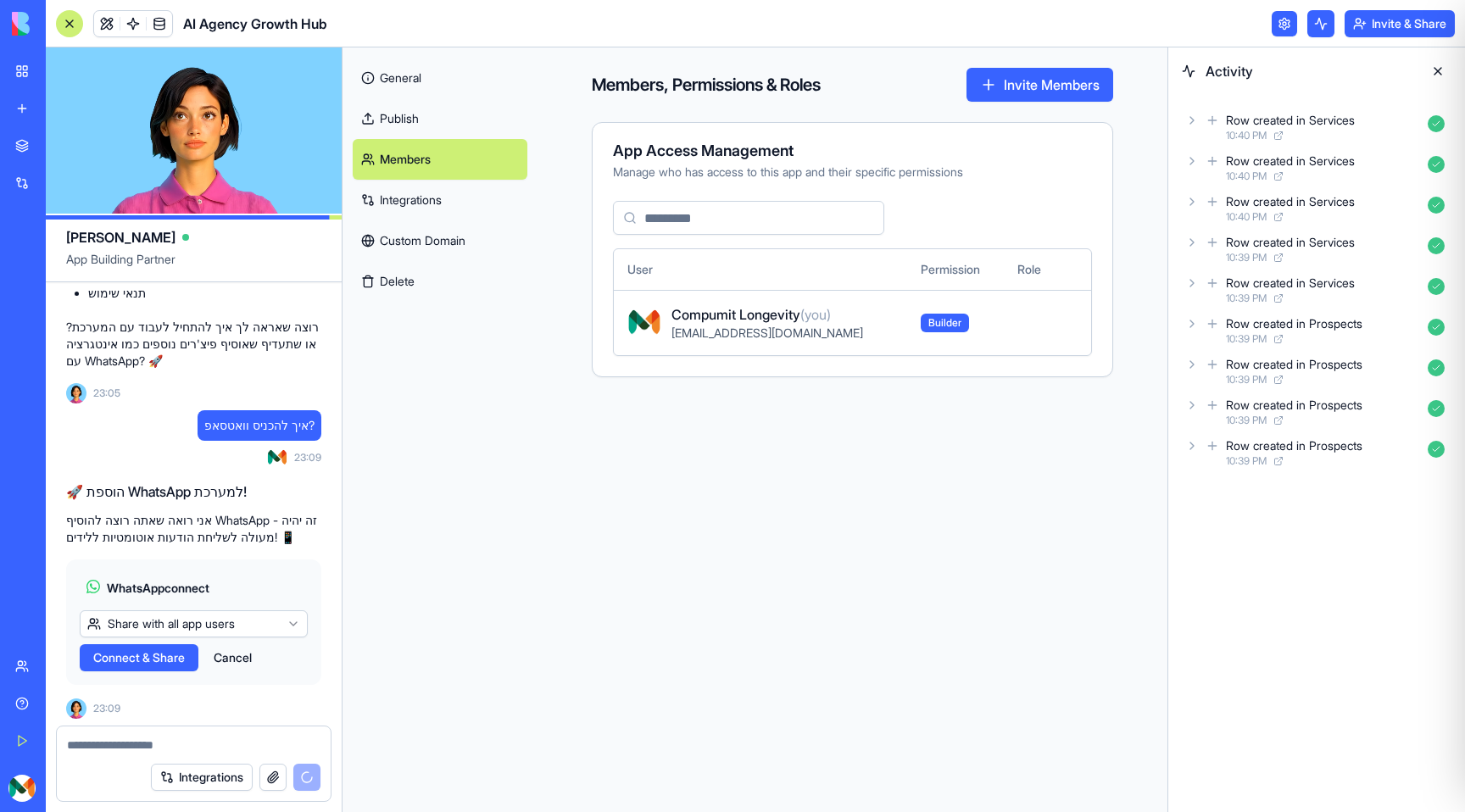
click at [421, 195] on link "Integrations" at bounding box center [439, 199] width 175 height 40
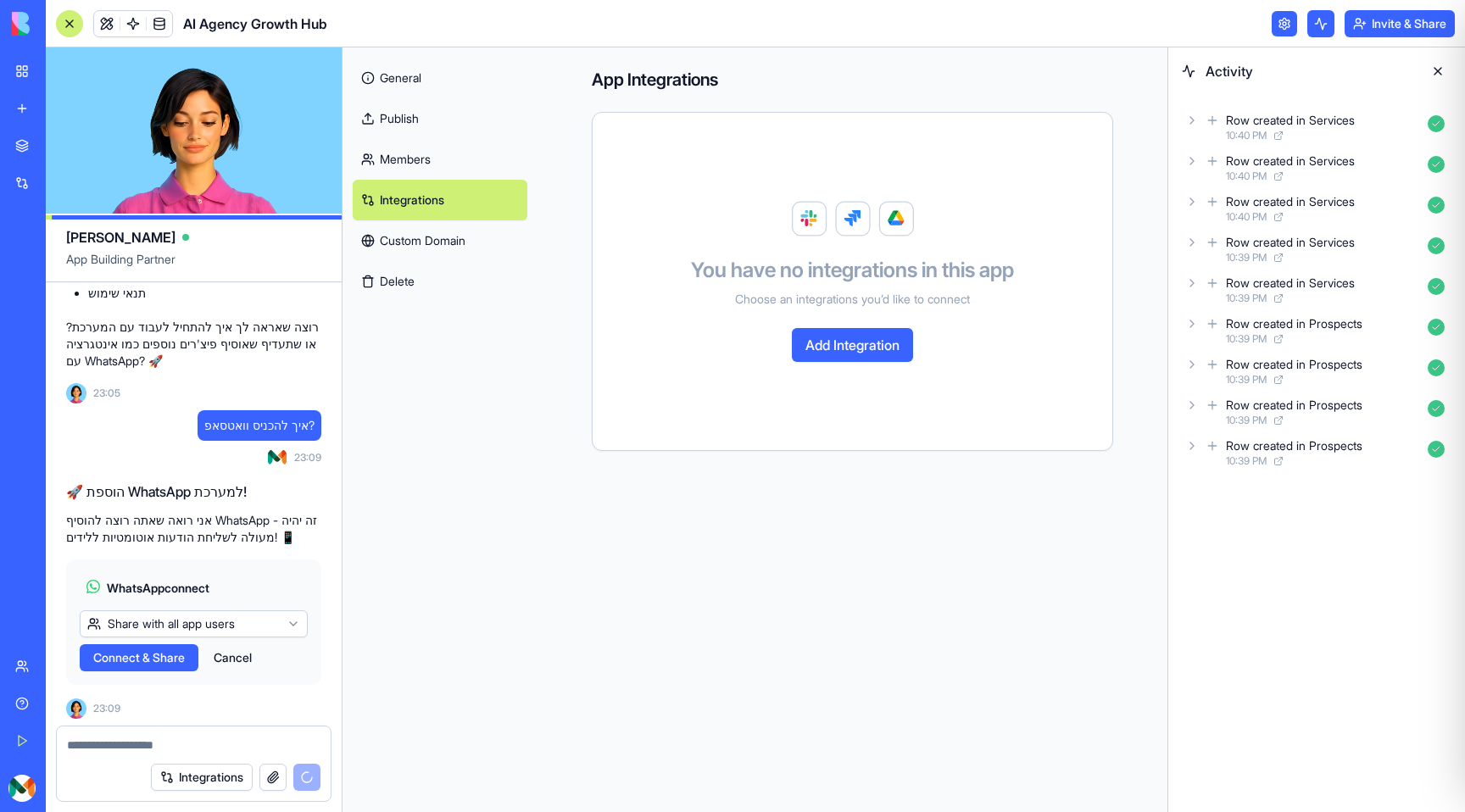
click at [423, 162] on link "Members" at bounding box center [439, 159] width 175 height 40
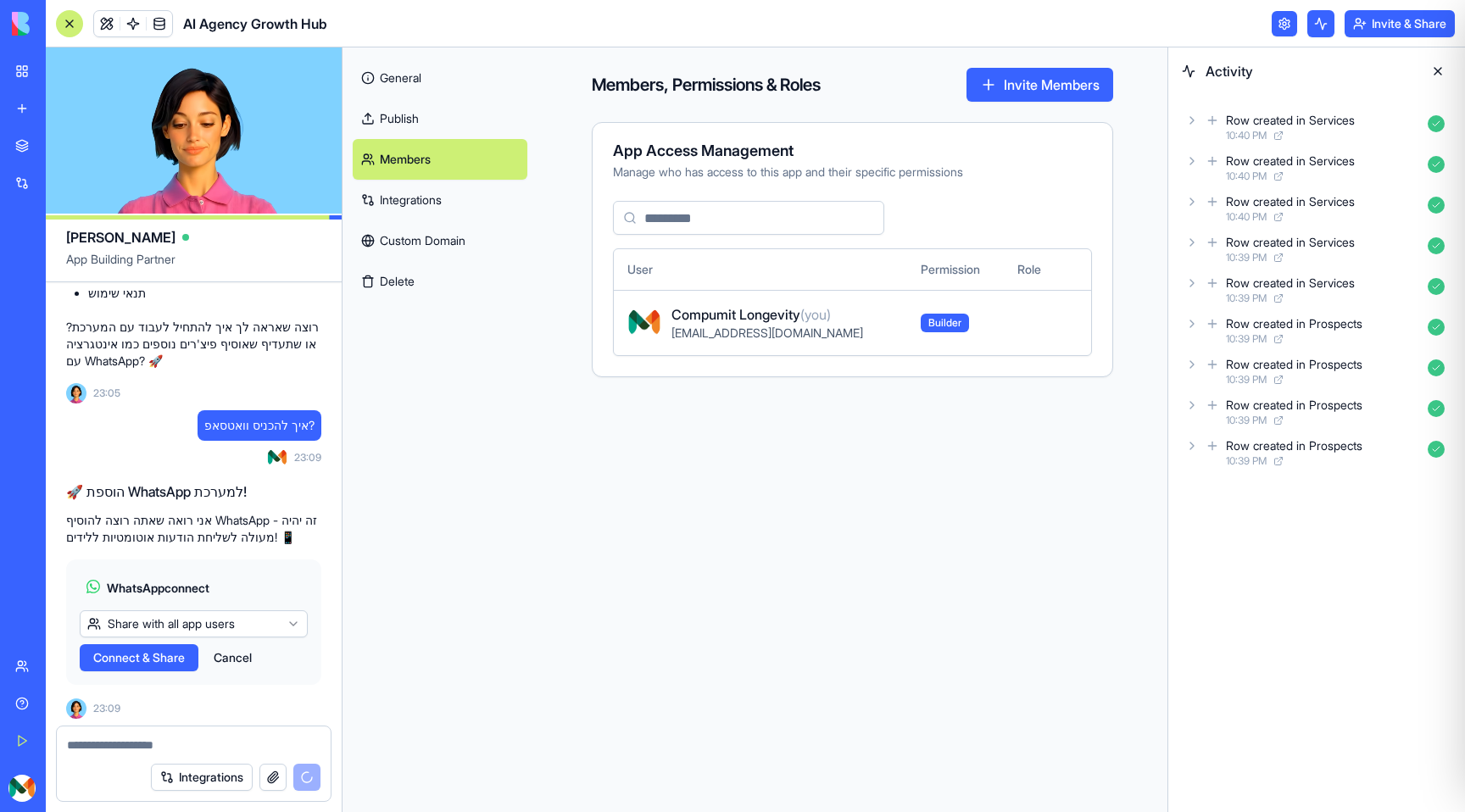
click at [420, 91] on link "General" at bounding box center [439, 77] width 175 height 40
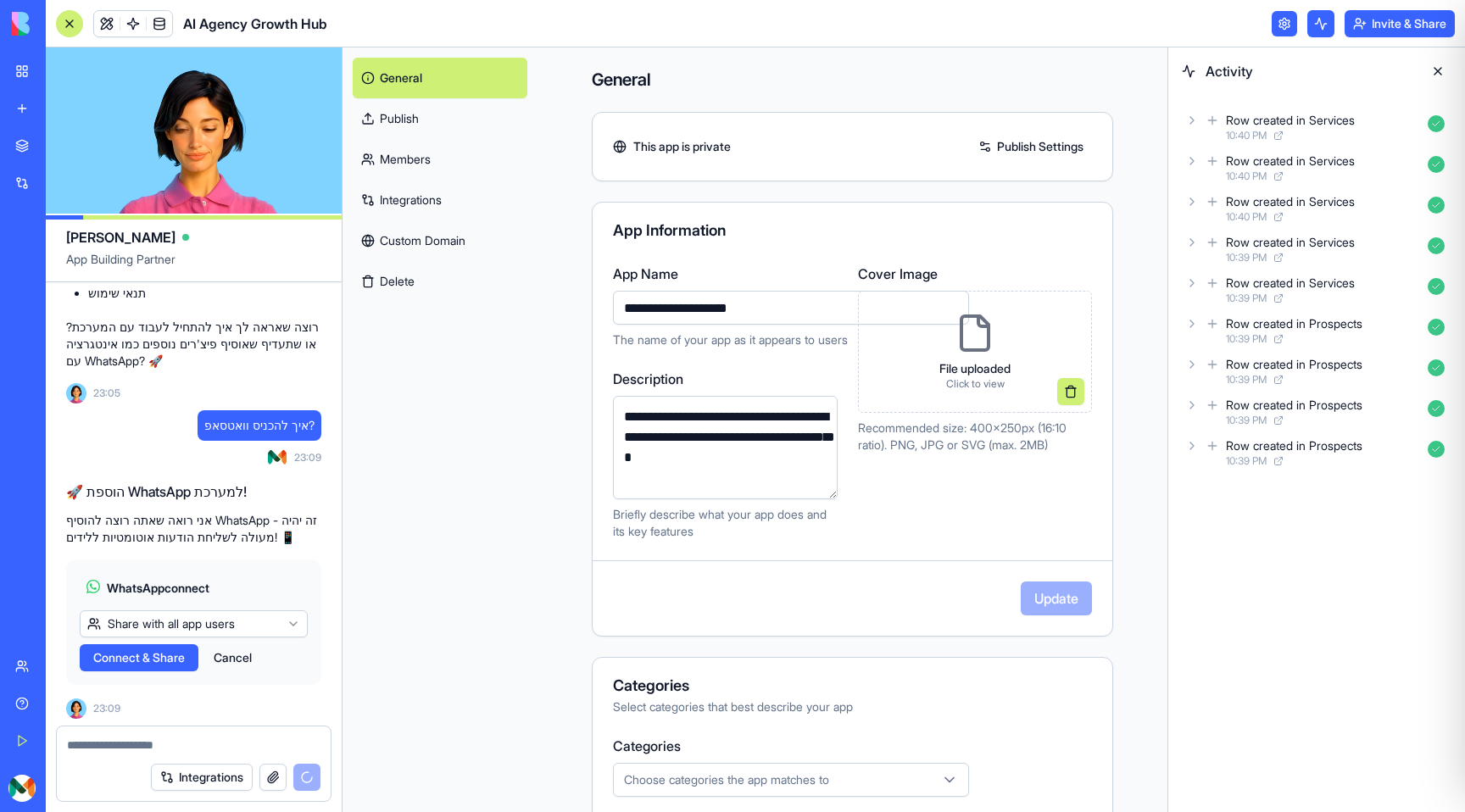
scroll to position [2201, 0]
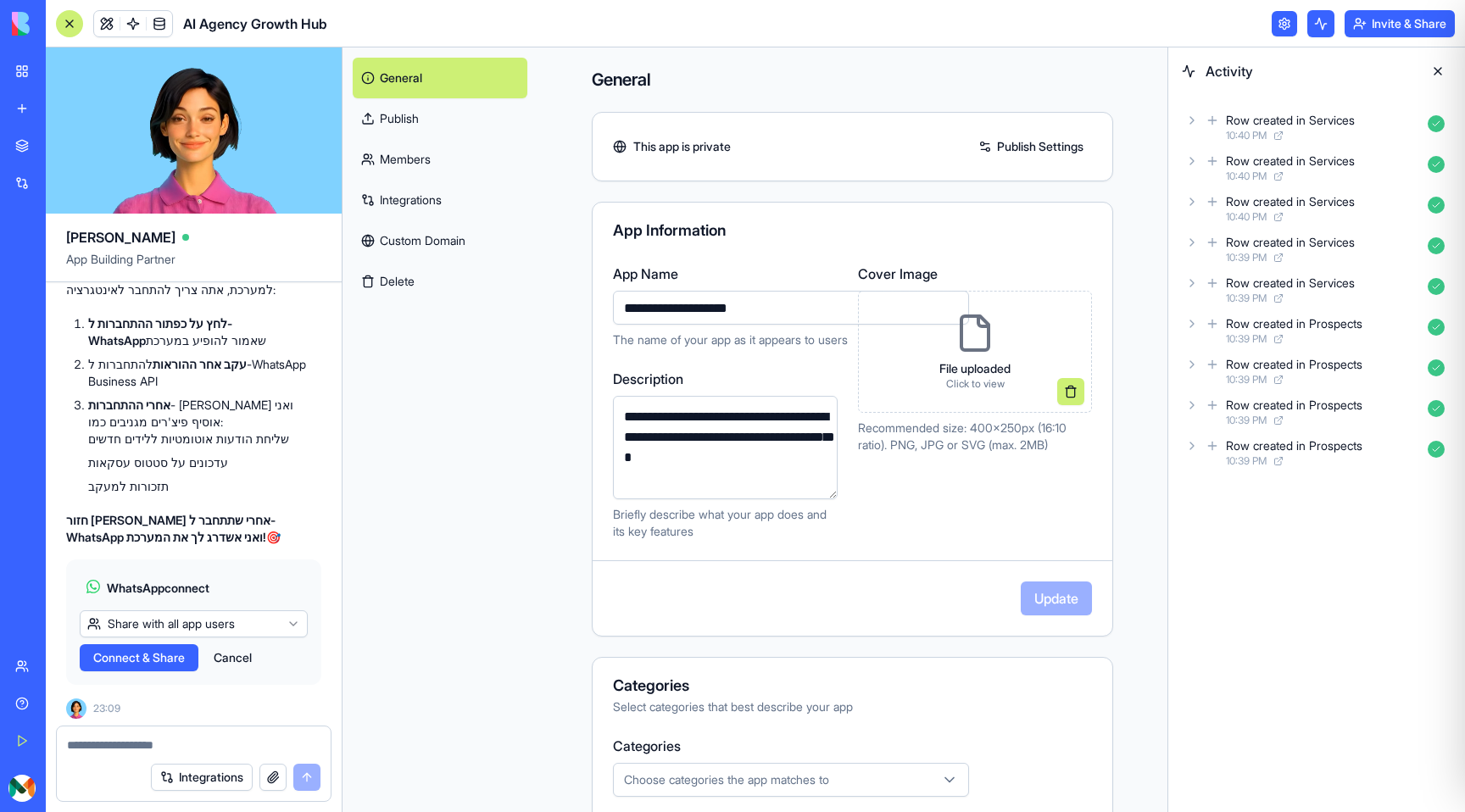
click at [1276, 23] on link at bounding box center [1284, 24] width 26 height 26
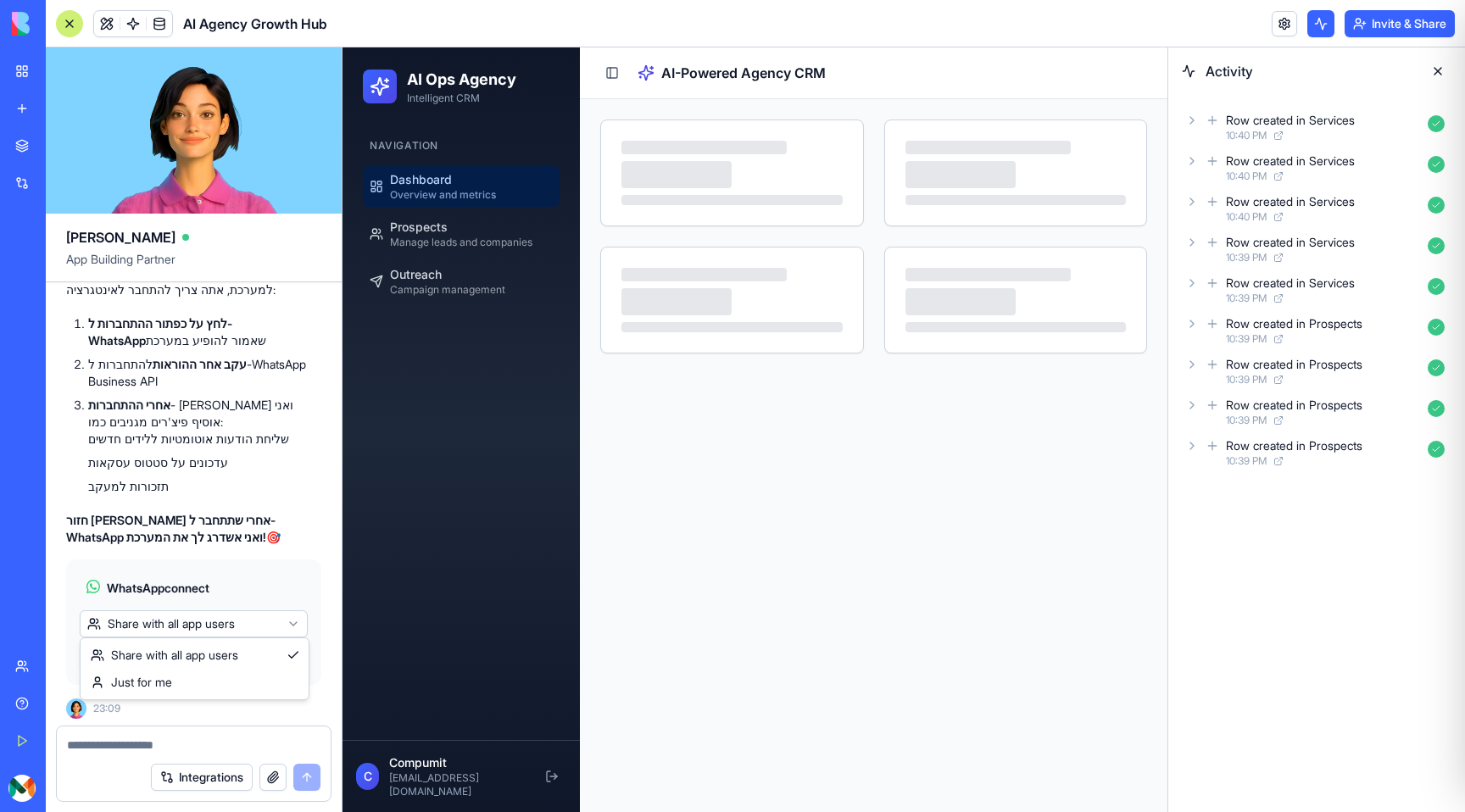
click at [261, 618] on html "BETA My Workspace New app Marketplace Integrations Recent New App Social Media …" at bounding box center [732, 406] width 1465 height 812
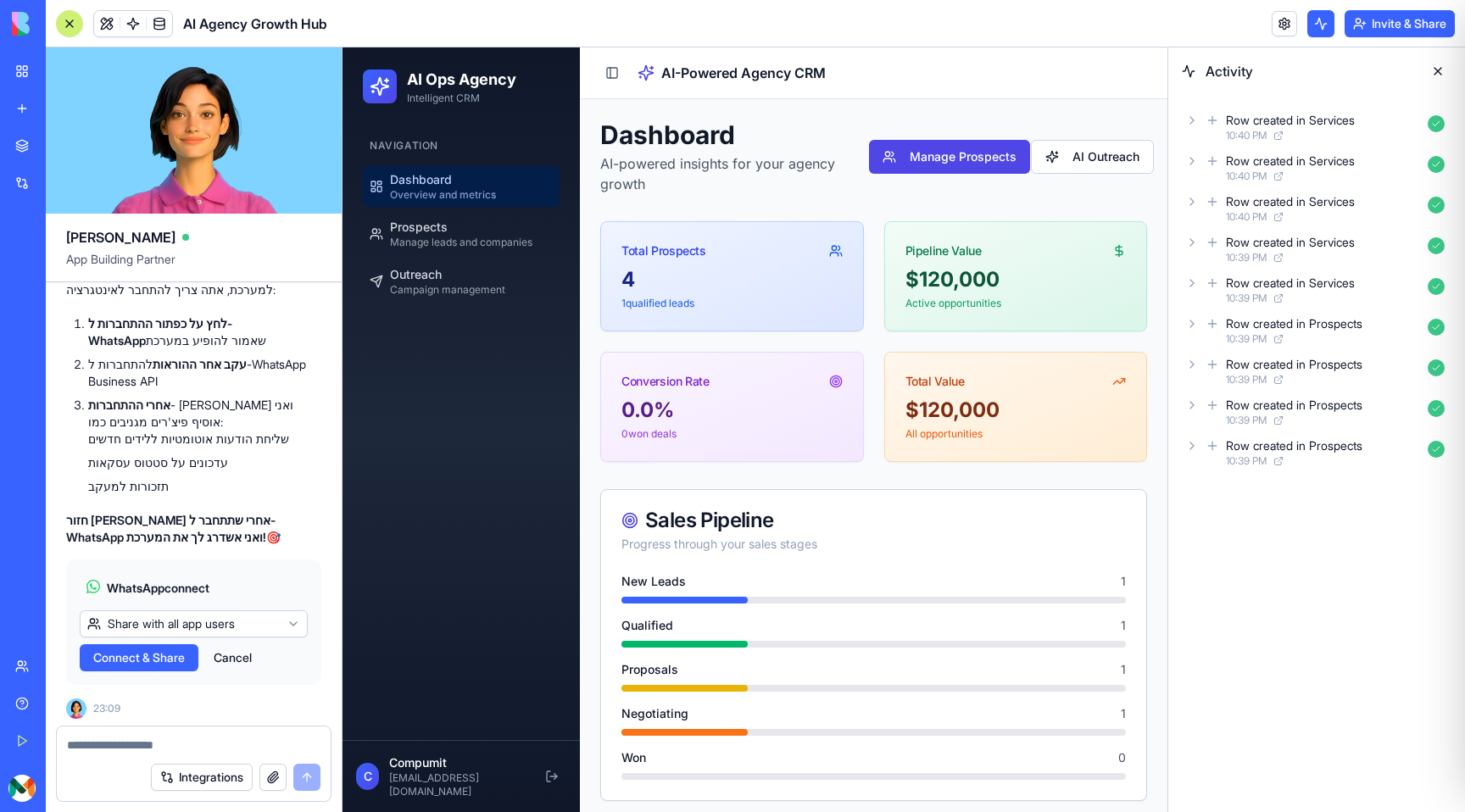
click at [228, 595] on html "BETA My Workspace New app Marketplace Integrations Recent New App Social Media …" at bounding box center [732, 406] width 1465 height 812
click at [169, 656] on span "Connect & Share" at bounding box center [138, 657] width 91 height 17
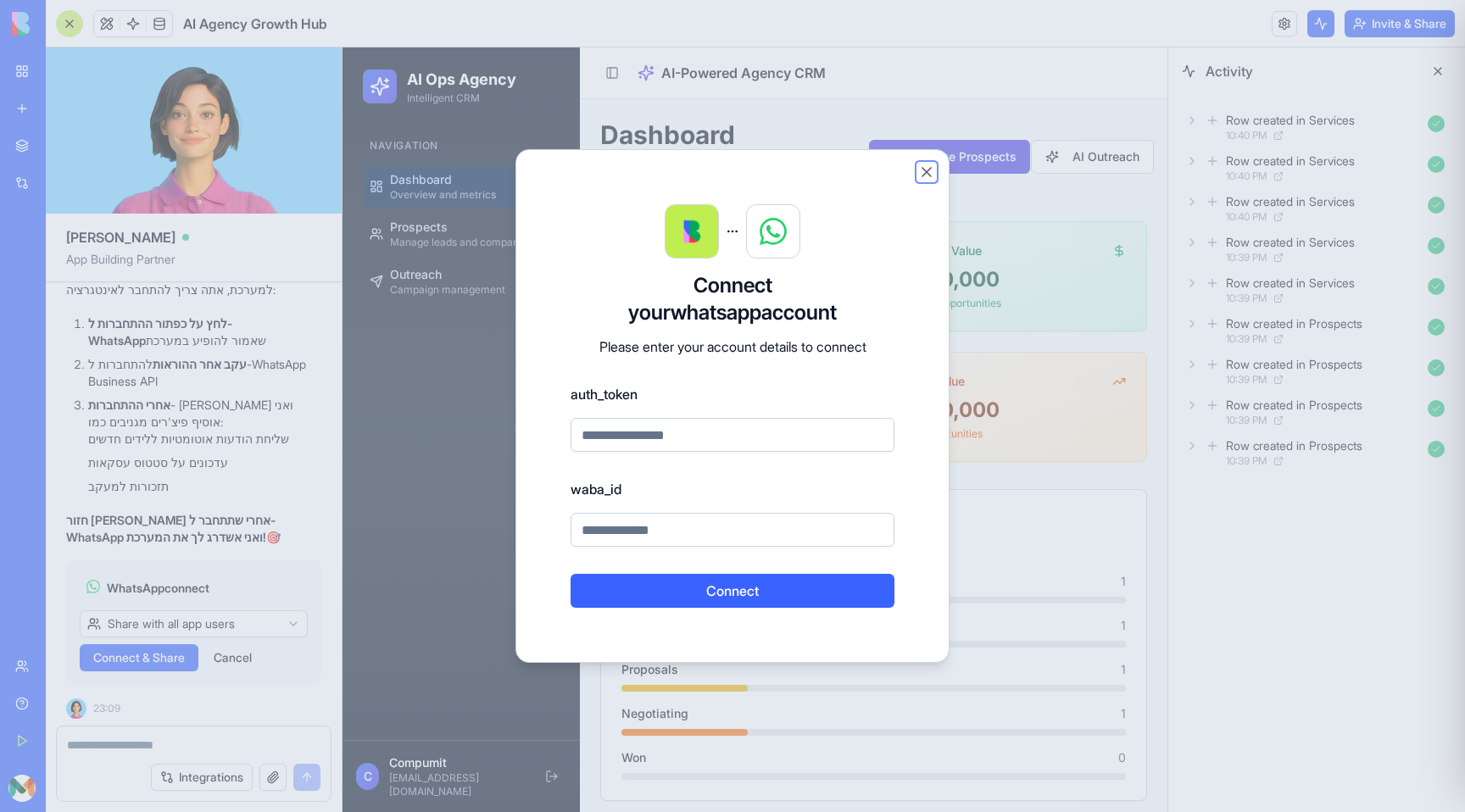
click at [929, 172] on button "Close" at bounding box center [927, 172] width 17 height 17
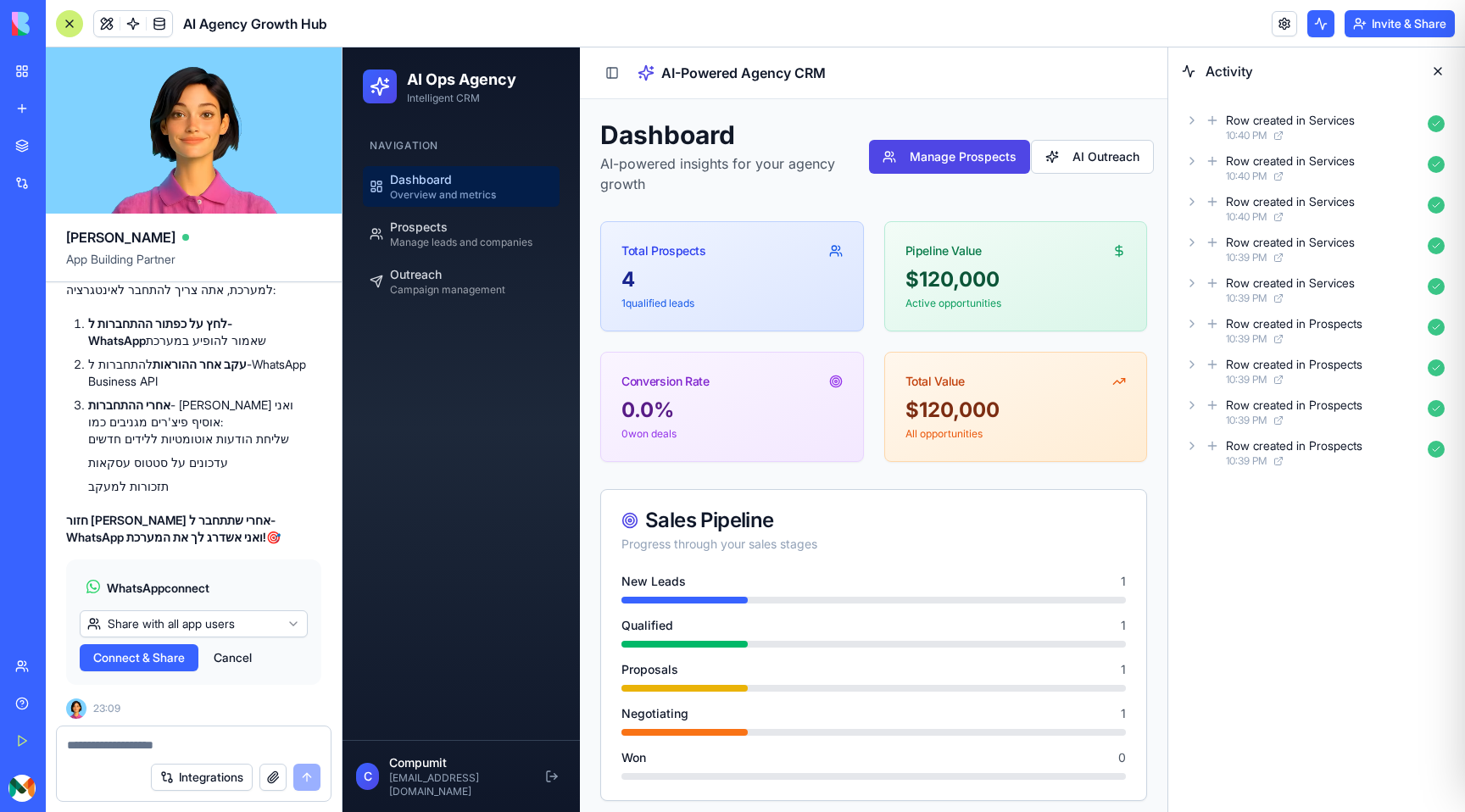
click at [138, 745] on textarea at bounding box center [193, 745] width 254 height 17
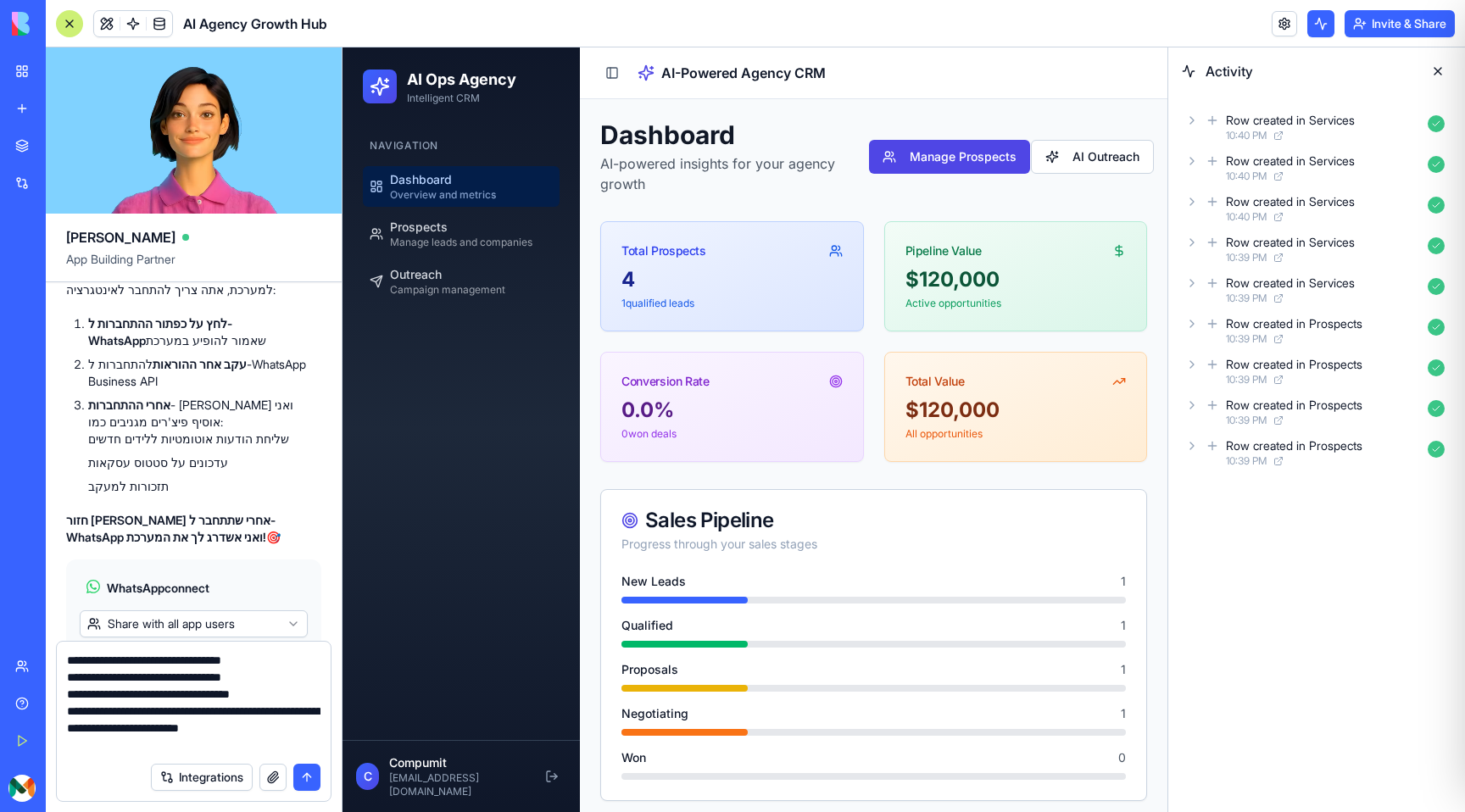
type textarea "**********"
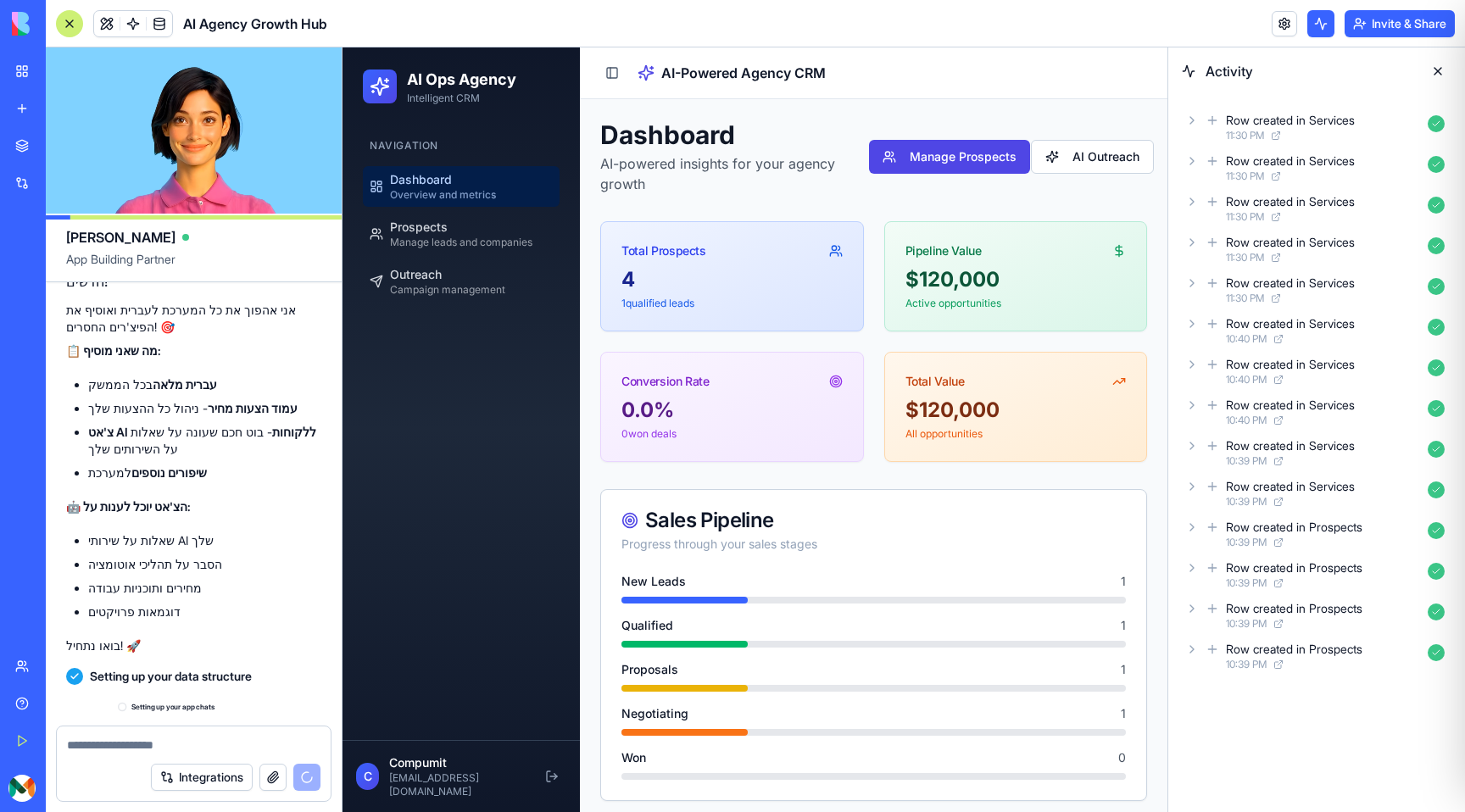
scroll to position [2844, 0]
